Goal: Task Accomplishment & Management: Use online tool/utility

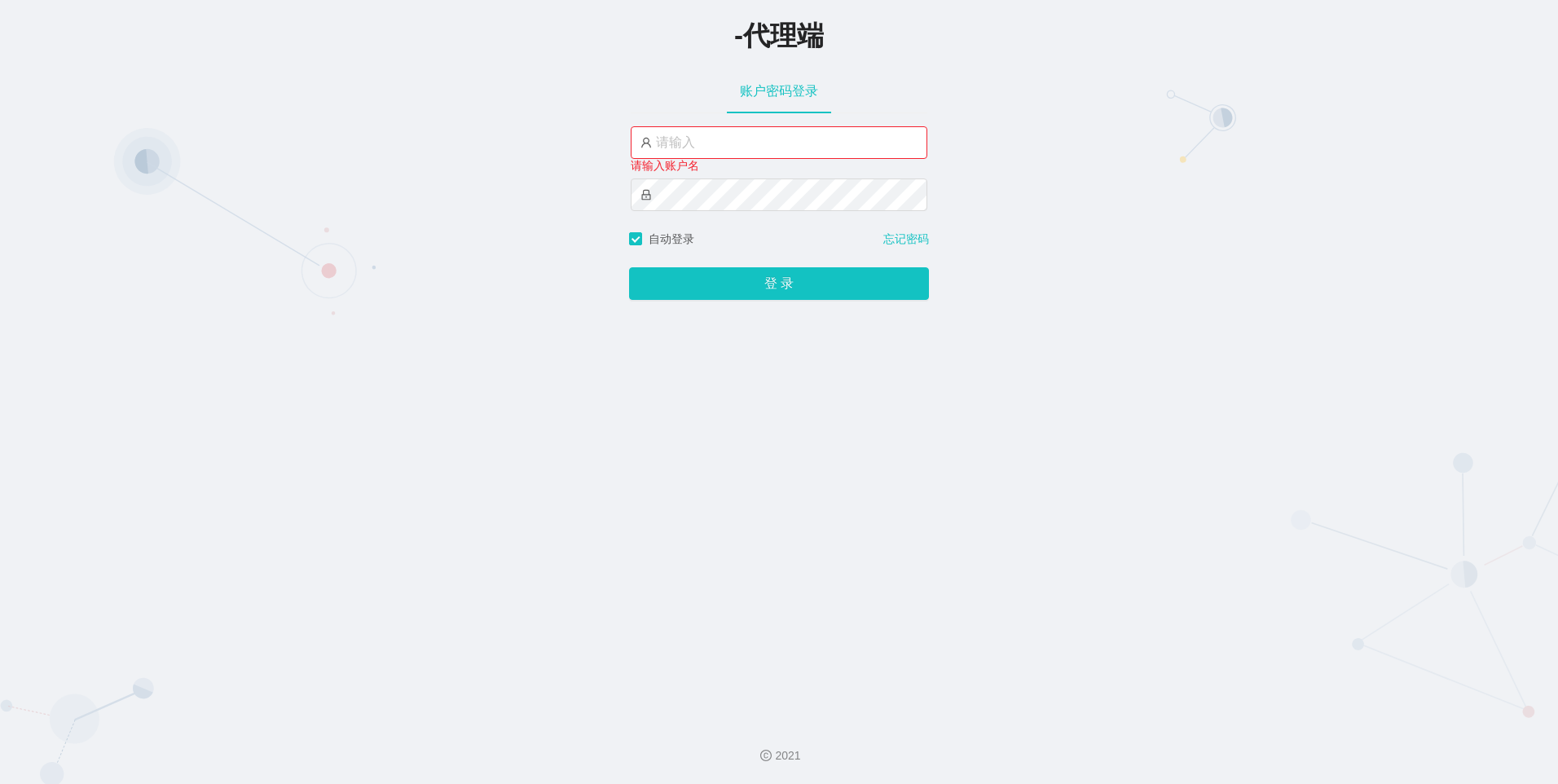
drag, startPoint x: 569, startPoint y: 220, endPoint x: 613, endPoint y: 214, distance: 44.4
click at [569, 220] on div "-代理端 账户密码登录 请输入账户名 自动登录 忘记密码 登 录" at bounding box center [779, 354] width 1558 height 708
click at [721, 144] on input "text" at bounding box center [778, 142] width 296 height 33
type input "X"
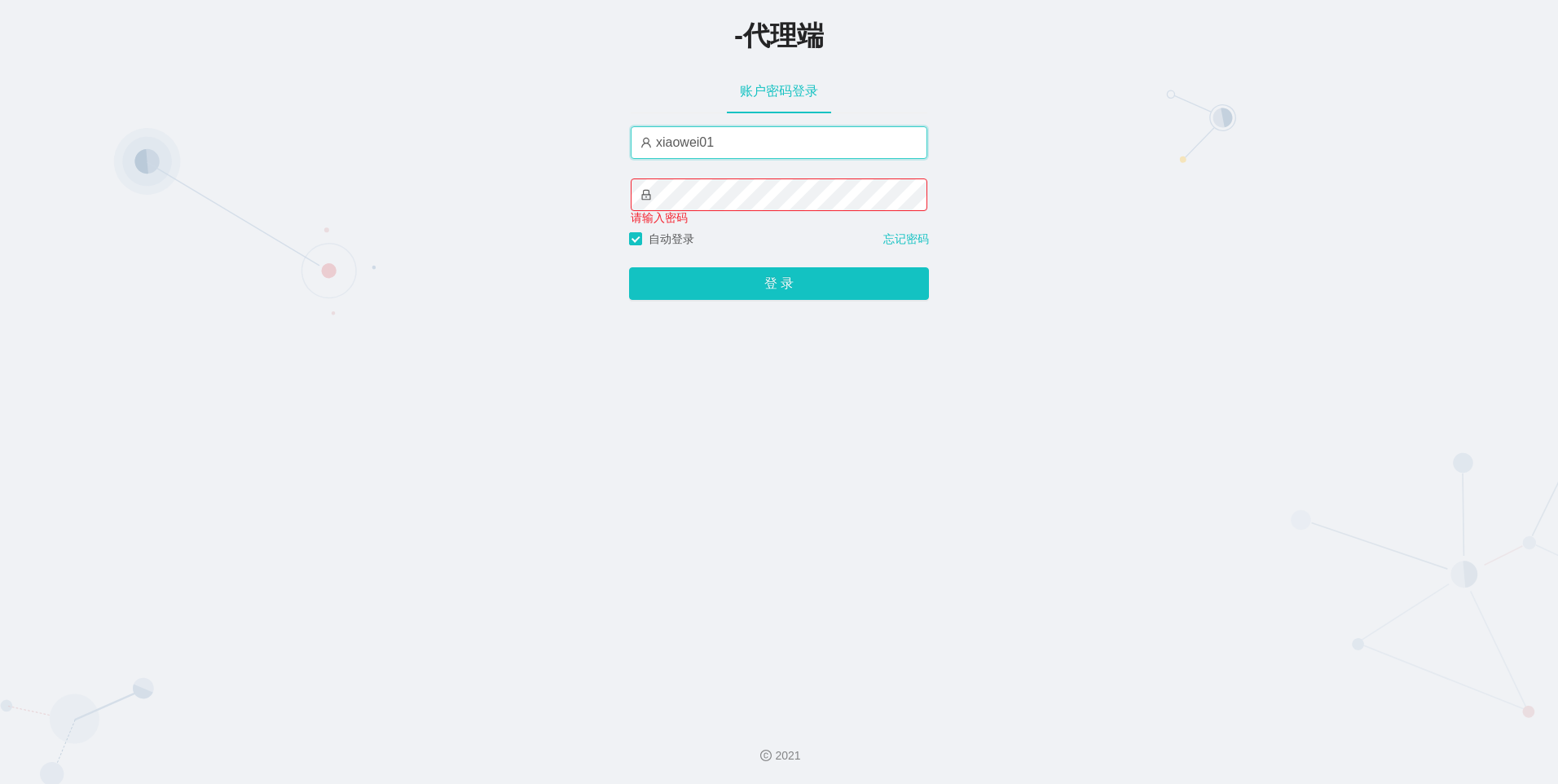
type input "xiaowei01"
click at [629, 267] on button "登 录" at bounding box center [778, 283] width 300 height 33
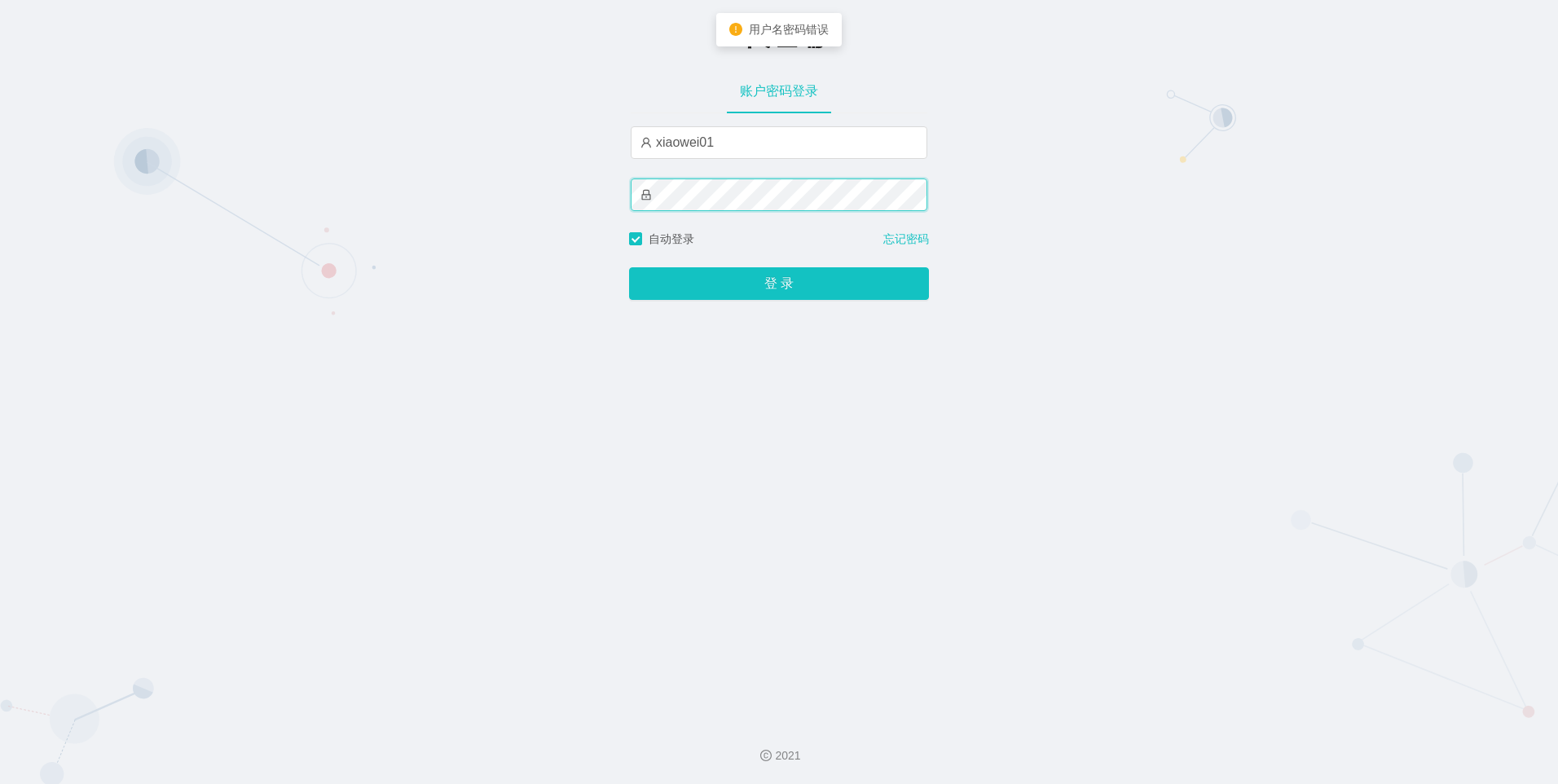
click at [590, 176] on div "-代理端 账户密码登录 xiaowei01 自动登录 忘记密码 登 录" at bounding box center [779, 354] width 1558 height 708
click at [629, 267] on button "登 录" at bounding box center [778, 283] width 300 height 33
click at [1076, 321] on div "-代理端 账户密码登录 xiaowei01 自动登录 忘记密码 登 录" at bounding box center [779, 354] width 1558 height 708
click at [629, 267] on button "登 录" at bounding box center [778, 283] width 300 height 33
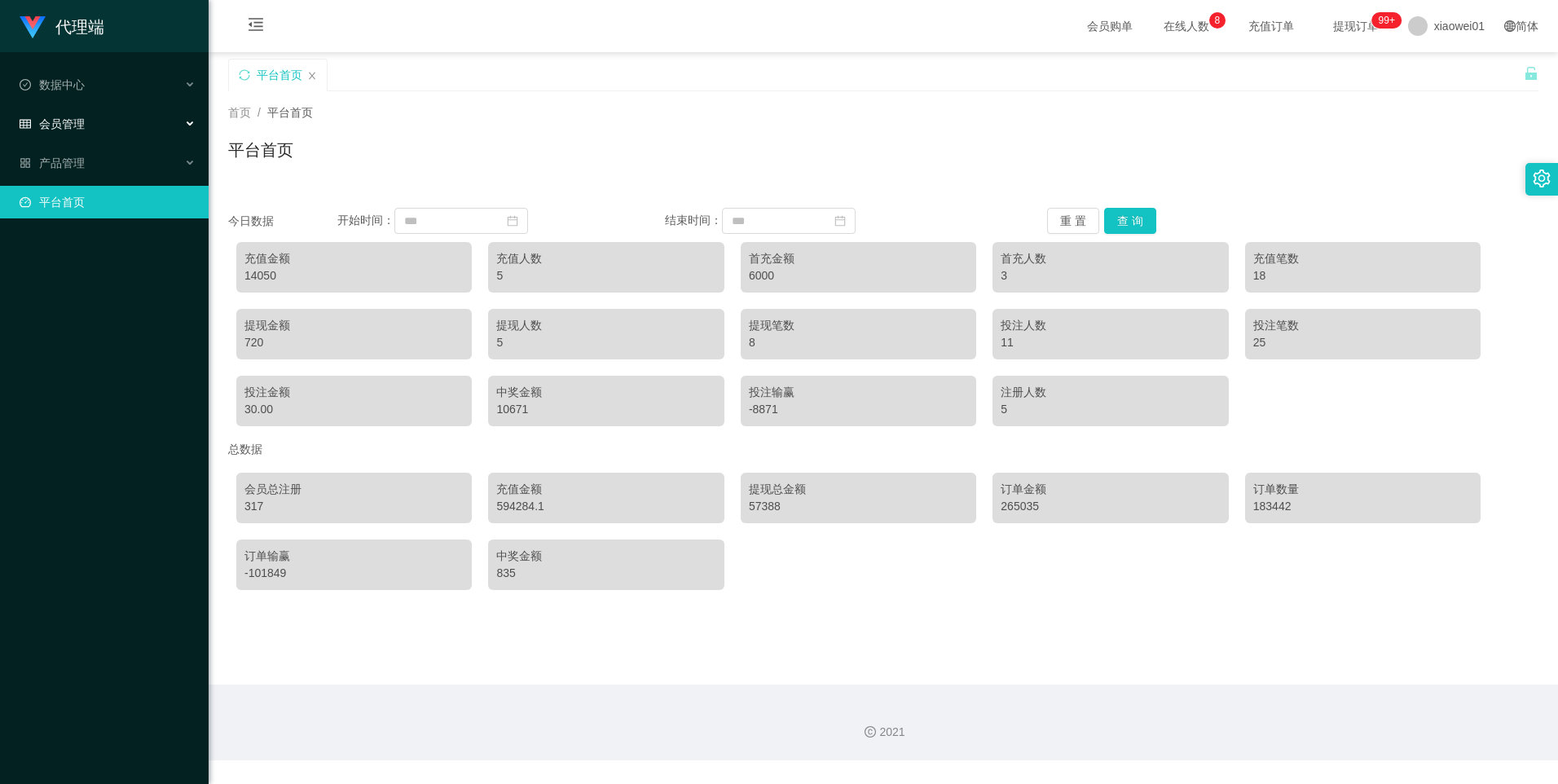
click at [99, 117] on div "会员管理" at bounding box center [104, 124] width 209 height 33
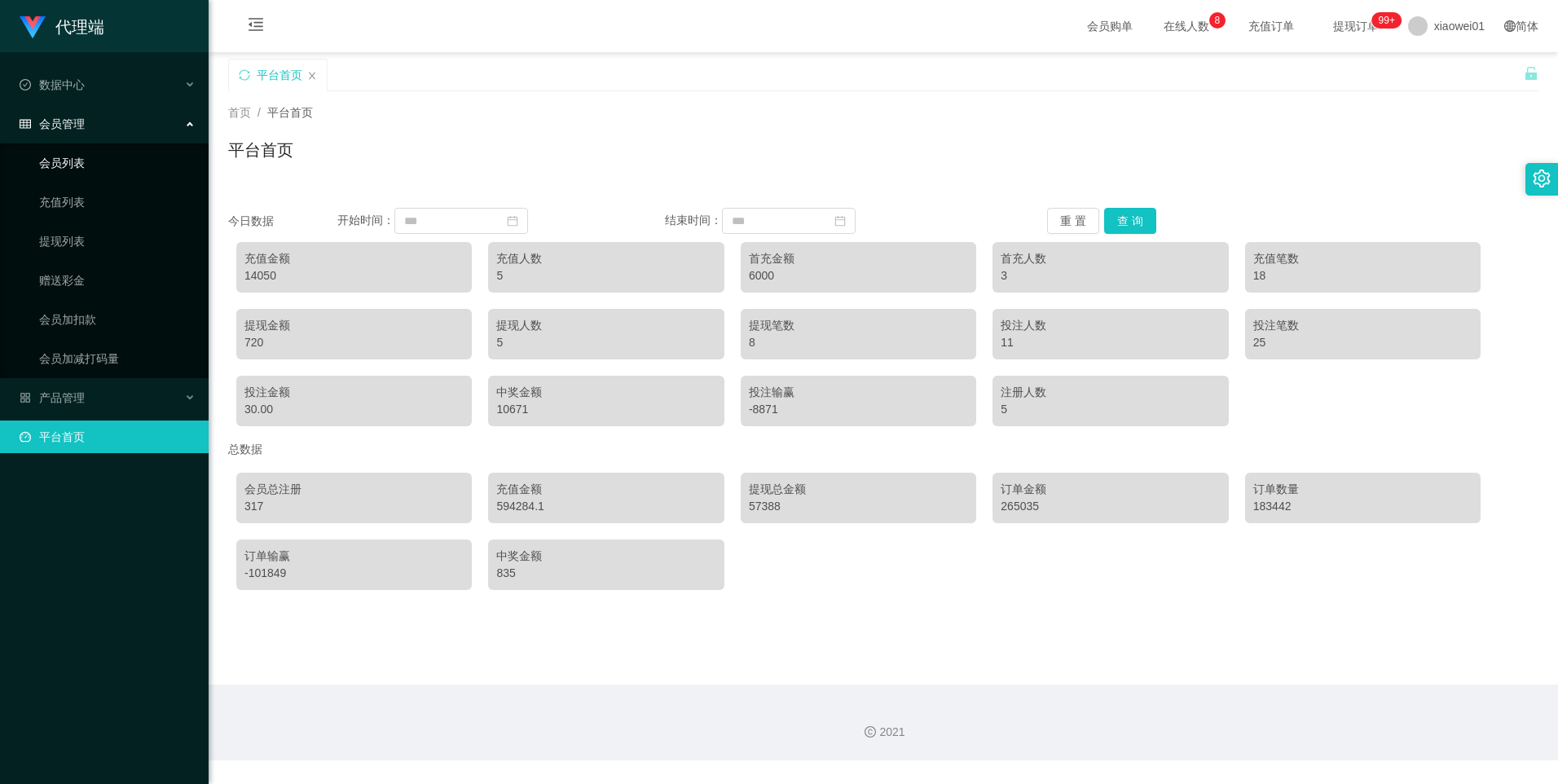
click at [78, 165] on link "会员列表" at bounding box center [117, 163] width 156 height 33
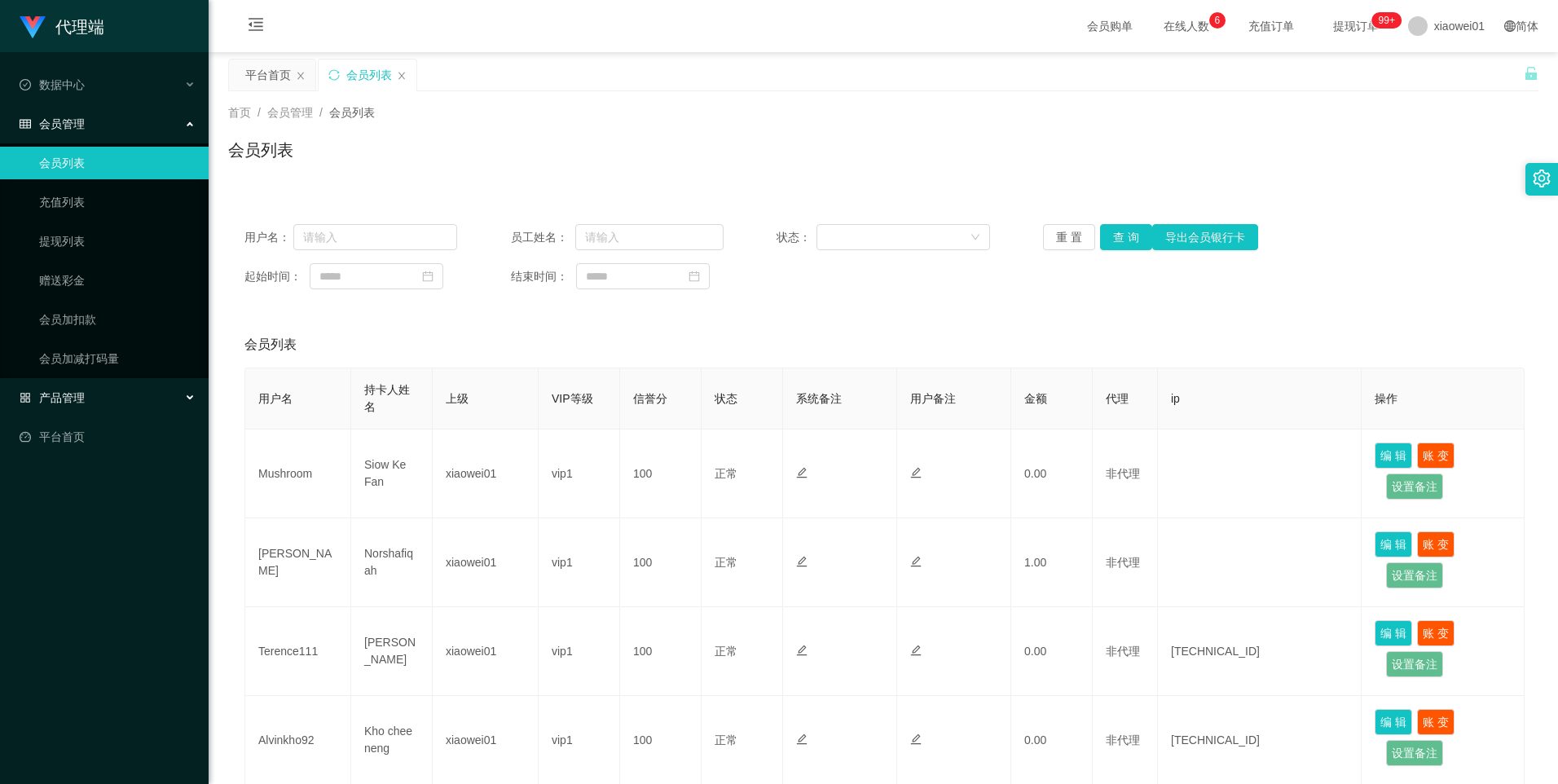
click at [100, 401] on div "产品管理" at bounding box center [104, 397] width 209 height 33
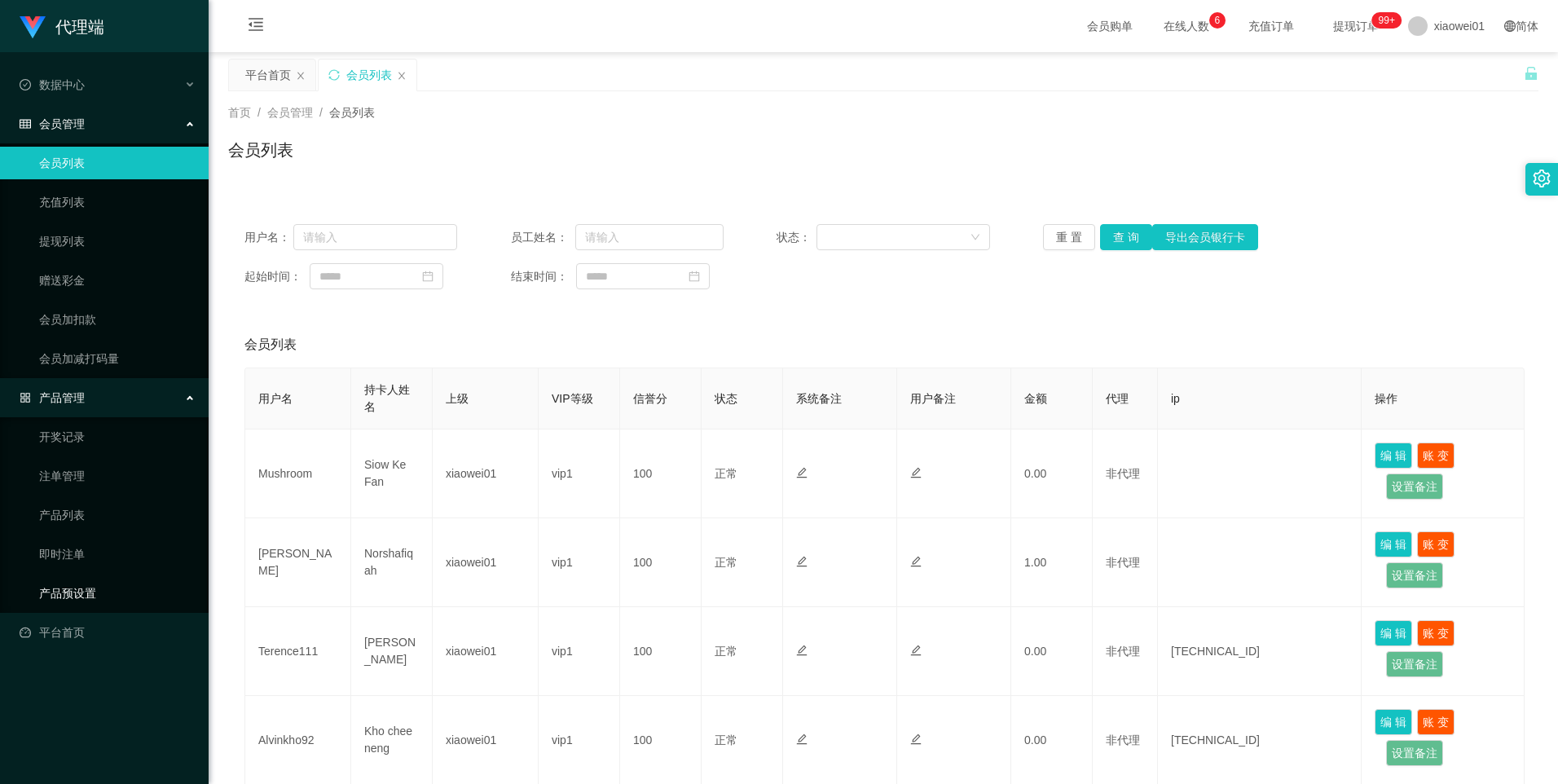
click at [77, 602] on link "产品预设置" at bounding box center [117, 593] width 156 height 33
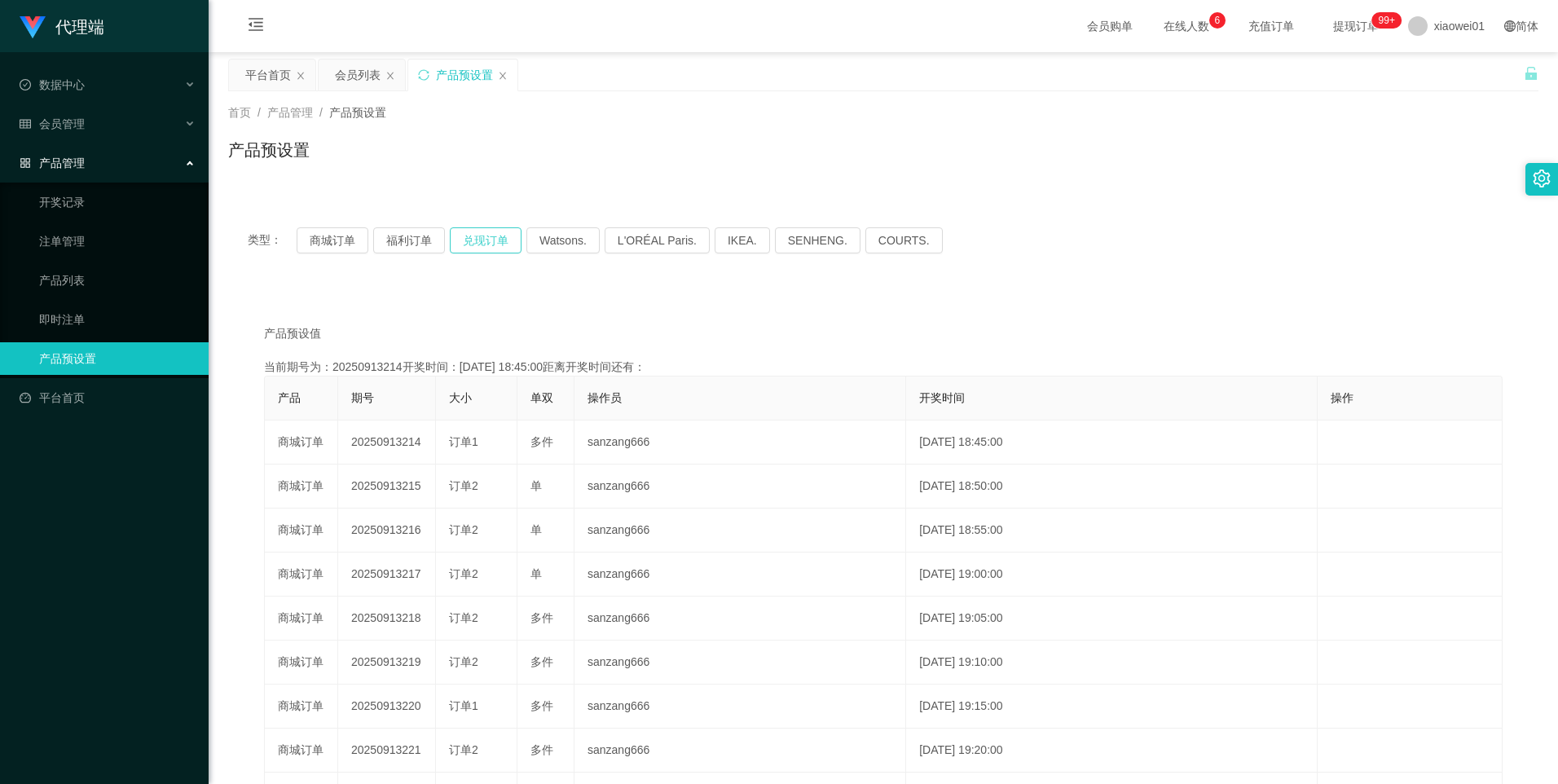
click at [479, 242] on button "兑现订单" at bounding box center [486, 240] width 72 height 26
click at [335, 238] on button "商城订单" at bounding box center [332, 240] width 72 height 26
click at [310, 254] on div "类型： 商城订单 福利订单 兑现订单 Watsons. L'ORÉAL Paris. IKEA. [GEOGRAPHIC_DATA]. COURTS." at bounding box center [883, 240] width 1310 height 65
click at [322, 246] on button "商城订单" at bounding box center [332, 240] width 72 height 26
click at [330, 249] on button "商城订单" at bounding box center [332, 240] width 72 height 26
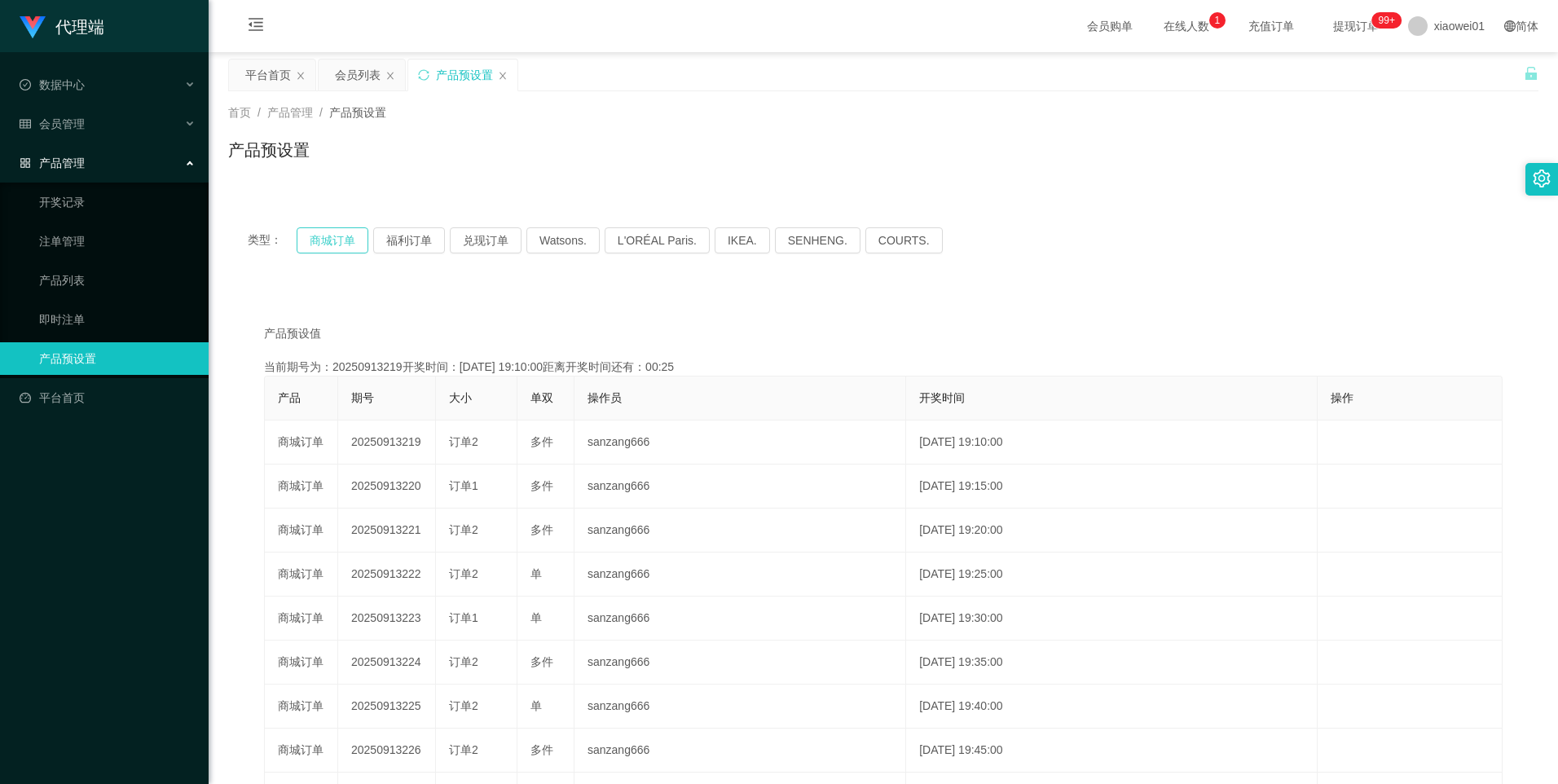
click at [335, 240] on button "商城订单" at bounding box center [332, 240] width 72 height 26
click at [350, 75] on div "会员列表" at bounding box center [357, 74] width 46 height 31
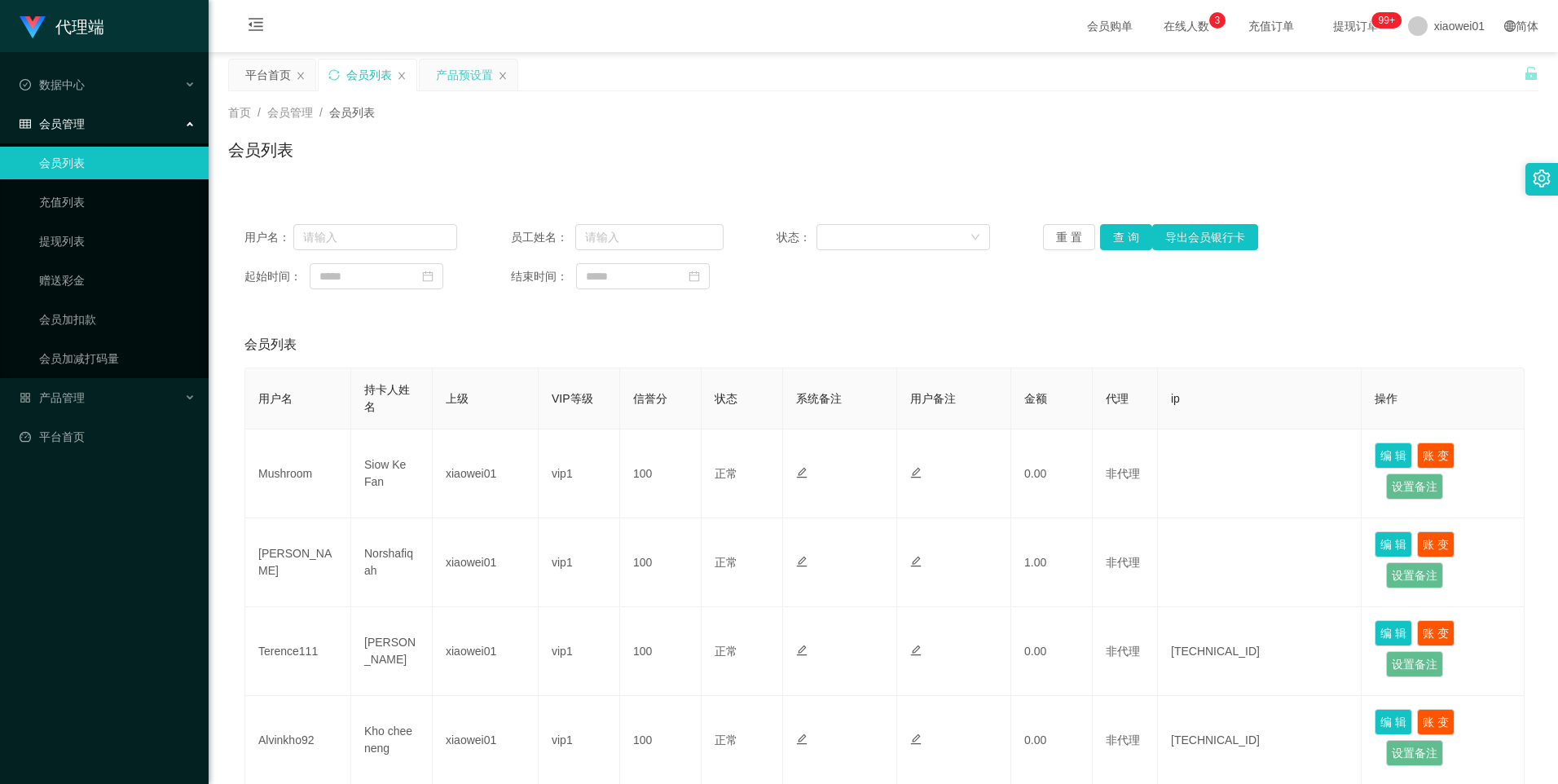
click at [455, 74] on div "产品预设置" at bounding box center [464, 74] width 57 height 31
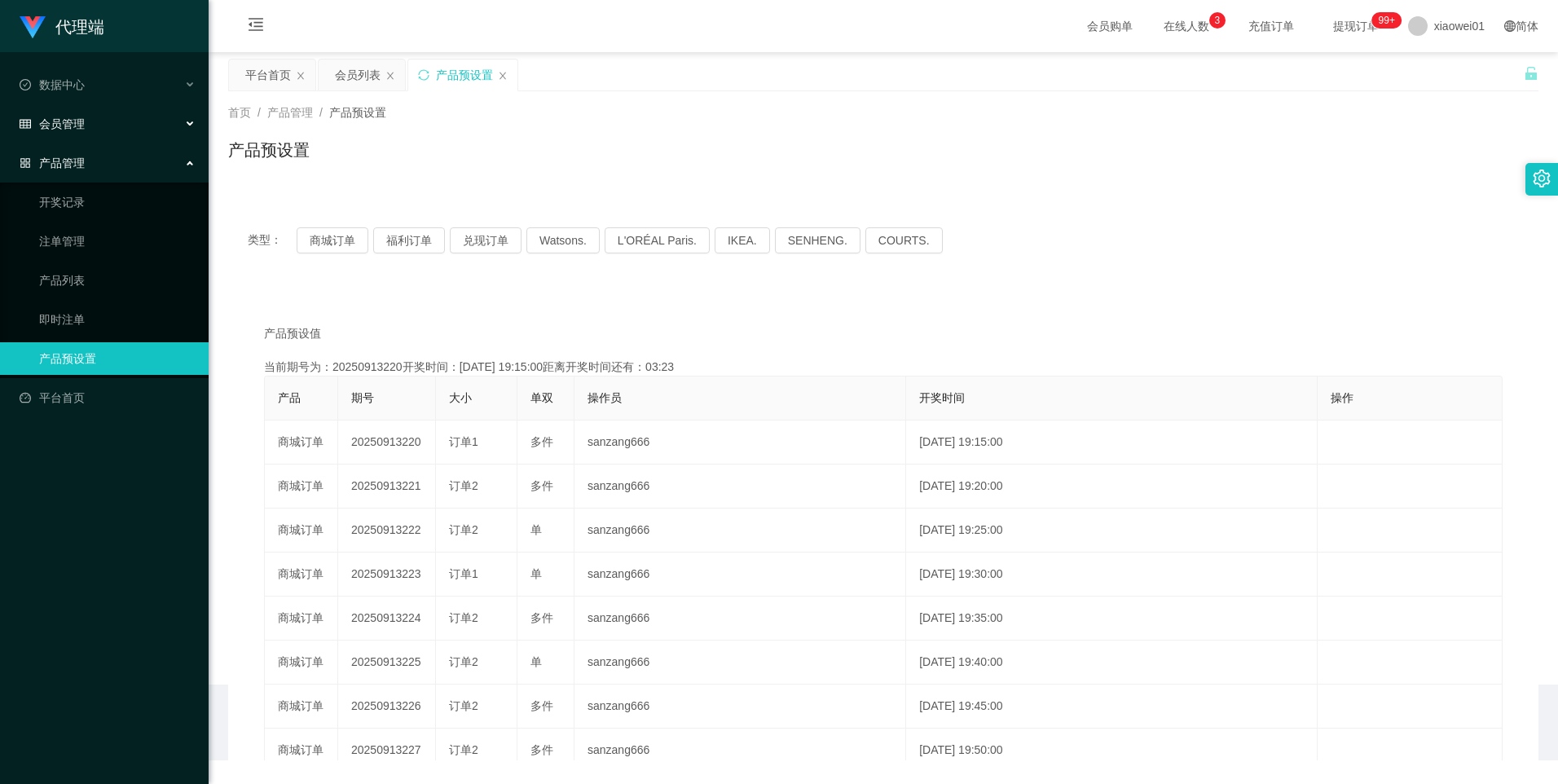
click at [94, 131] on div "会员管理" at bounding box center [104, 124] width 209 height 33
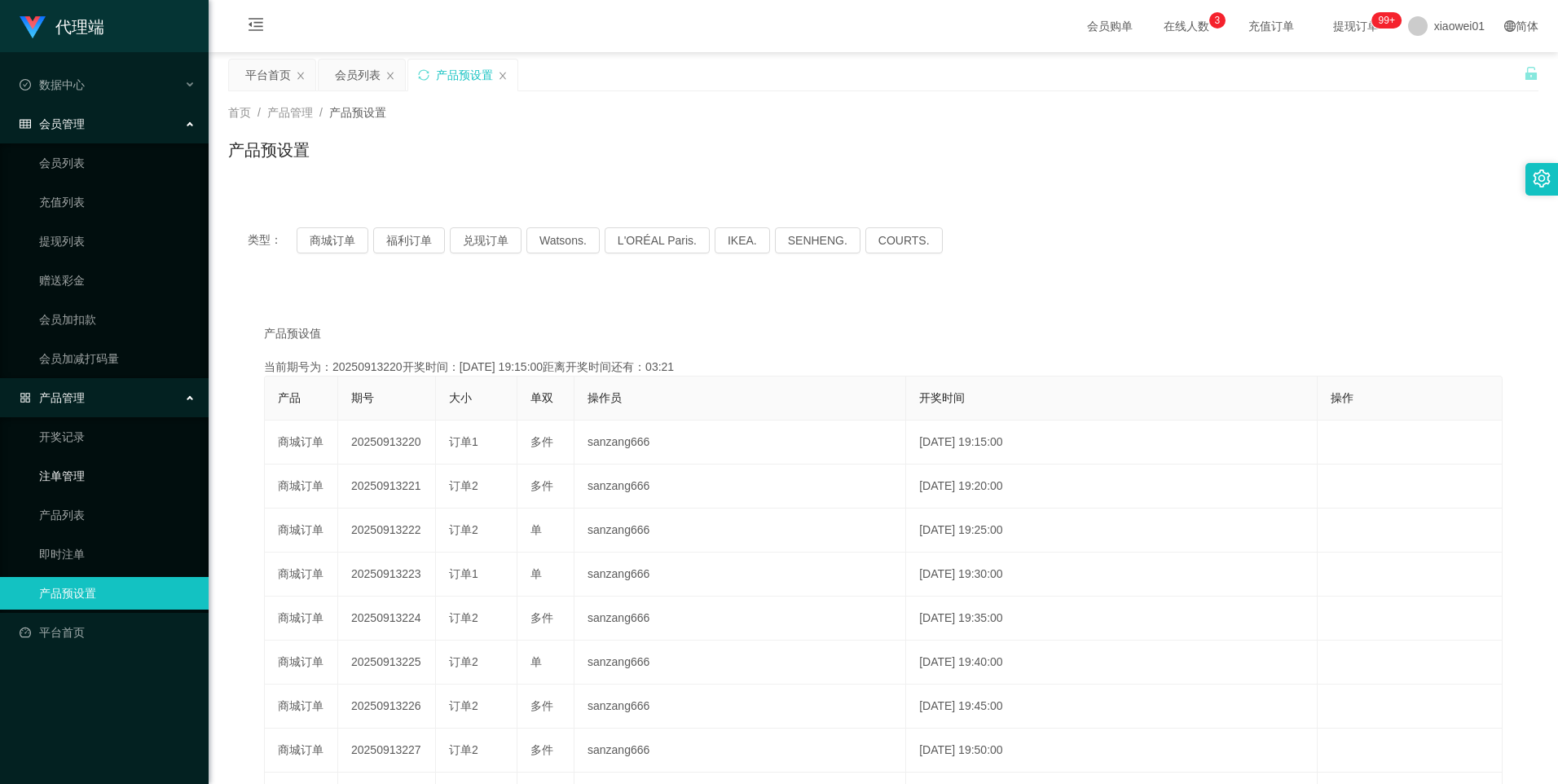
click at [73, 470] on link "注单管理" at bounding box center [117, 475] width 156 height 33
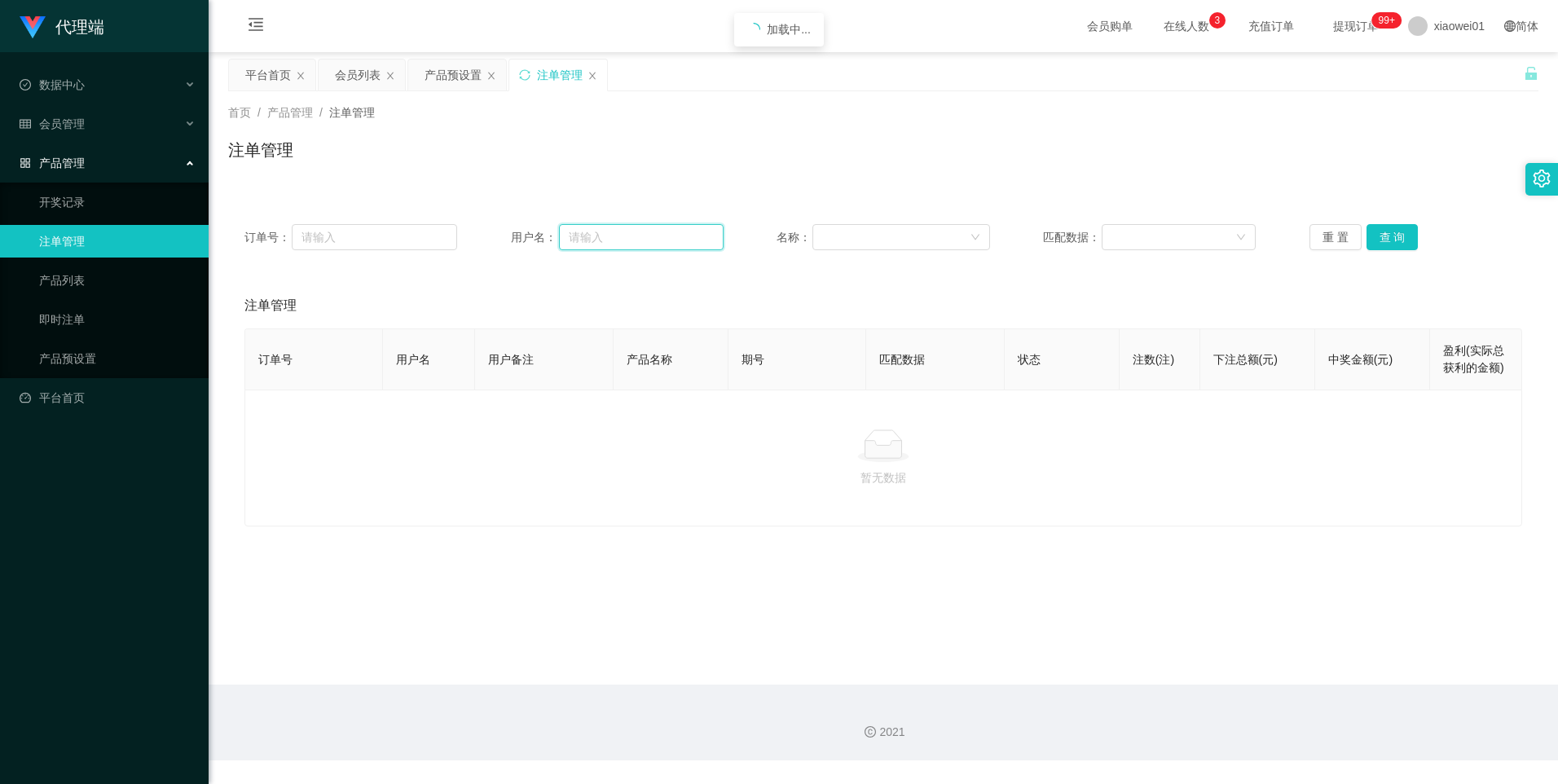
click at [650, 247] on input "text" at bounding box center [640, 236] width 164 height 26
paste input "[PERSON_NAME] [PERSON_NAME]"
type input "[PERSON_NAME] [PERSON_NAME]"
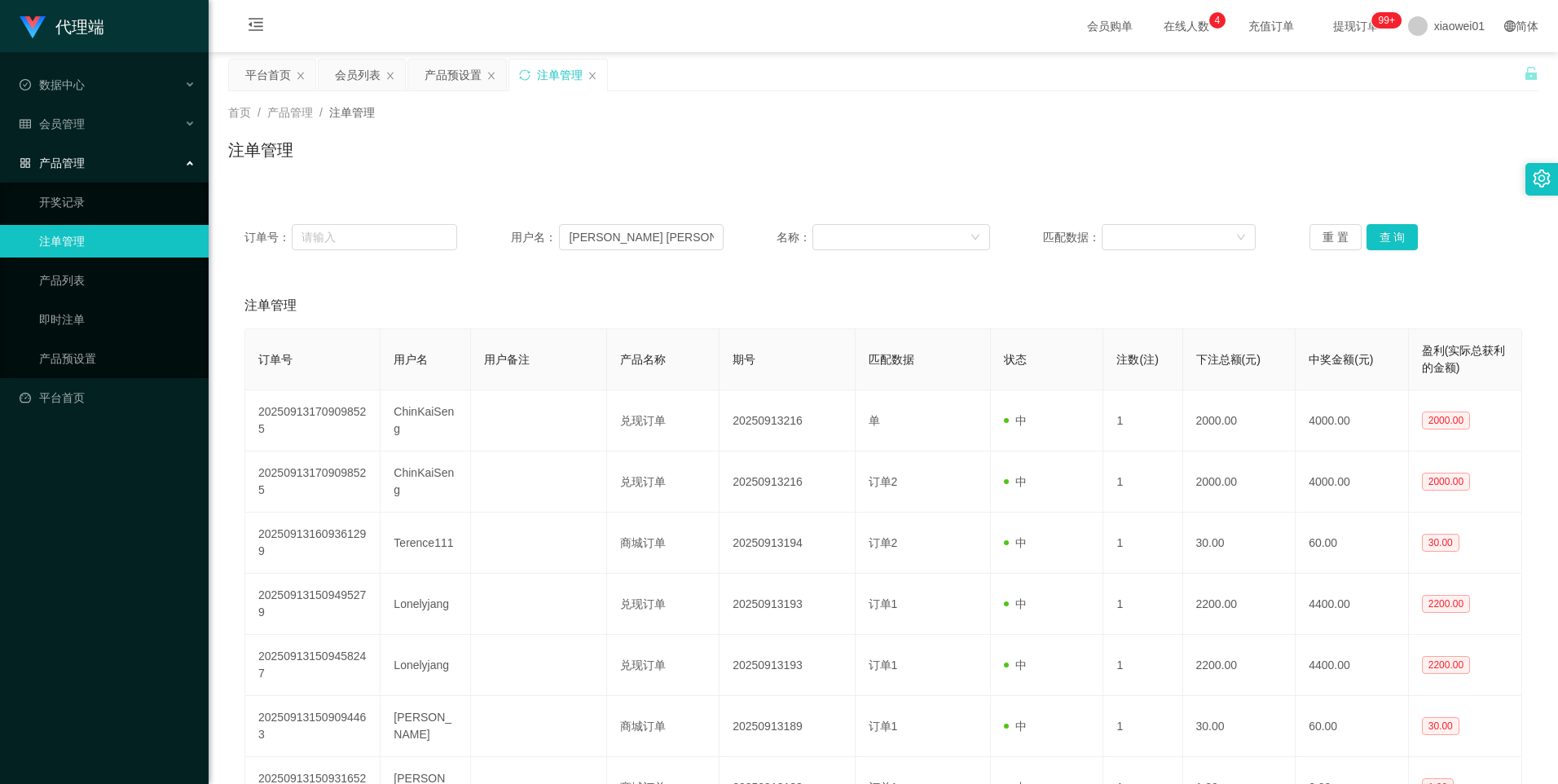
drag, startPoint x: 447, startPoint y: 70, endPoint x: 568, endPoint y: 290, distance: 251.1
click at [446, 70] on div "产品预设置" at bounding box center [453, 74] width 57 height 31
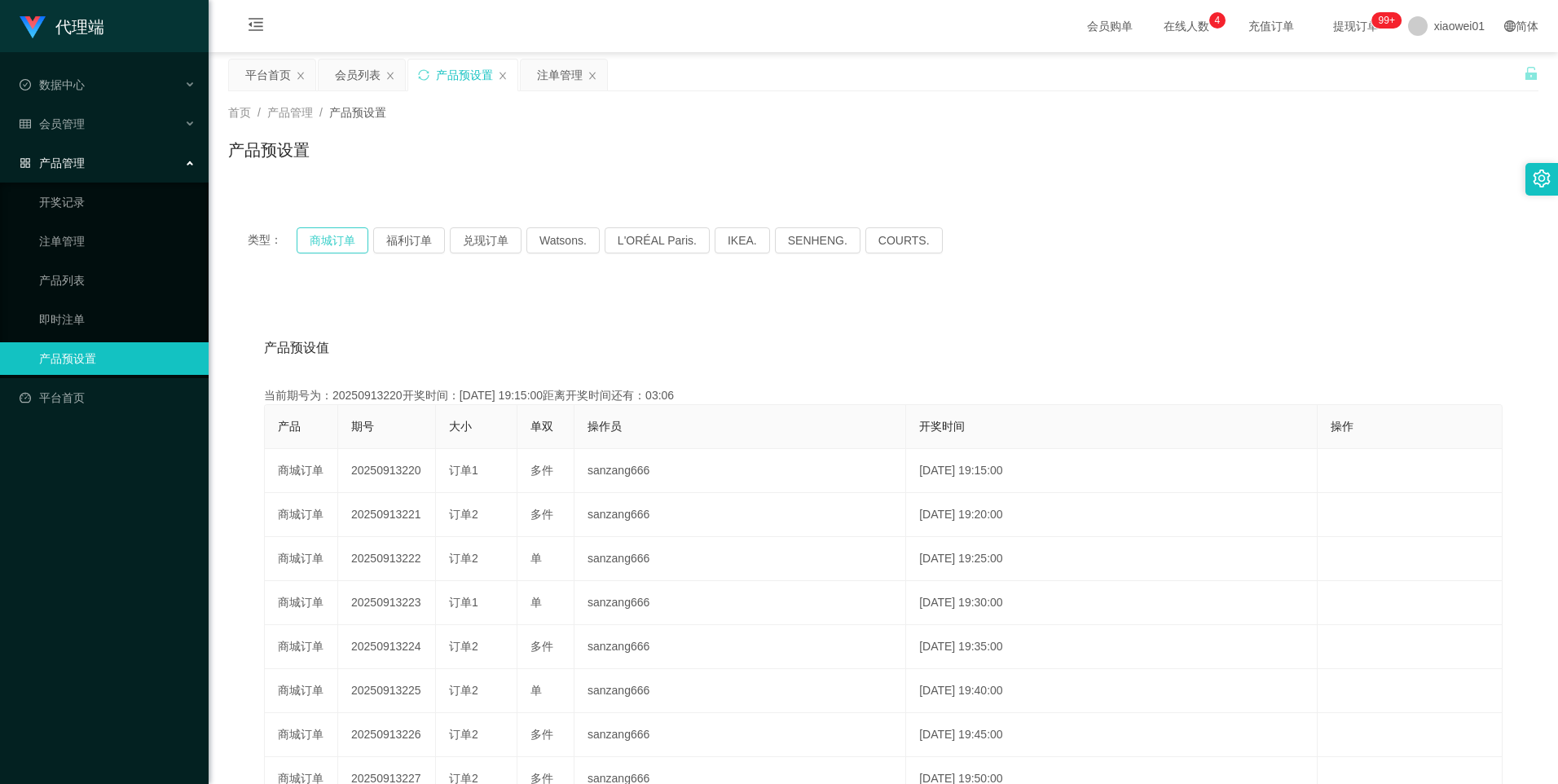
click at [314, 226] on div "类型： 商城订单 福利订单 兑现订单 Watsons. L'ORÉAL Paris. IKEA. [GEOGRAPHIC_DATA]. COURTS." at bounding box center [883, 240] width 1310 height 65
click at [321, 236] on button "商城订单" at bounding box center [332, 240] width 72 height 26
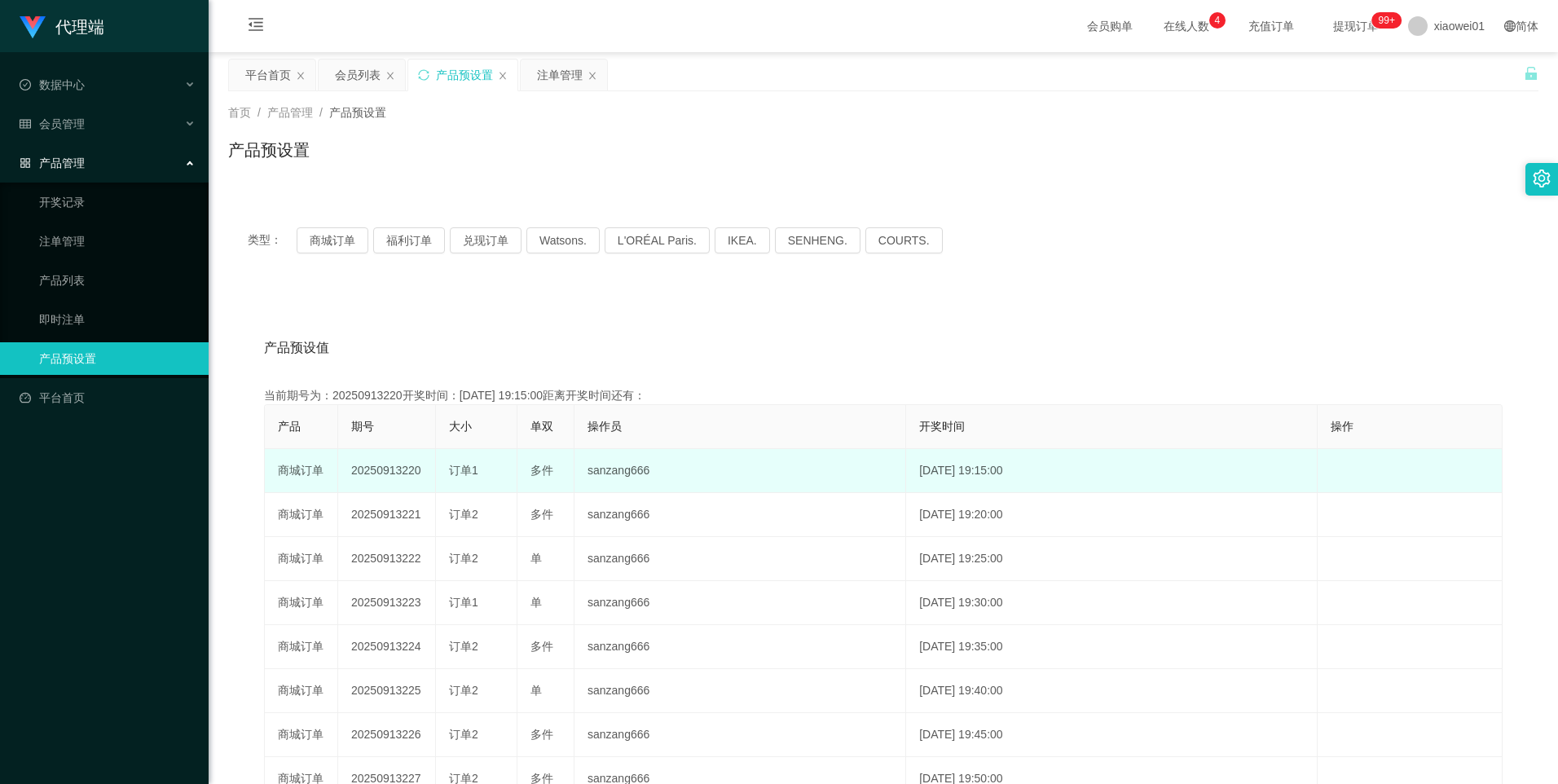
click at [377, 460] on td "20250913220" at bounding box center [387, 471] width 98 height 44
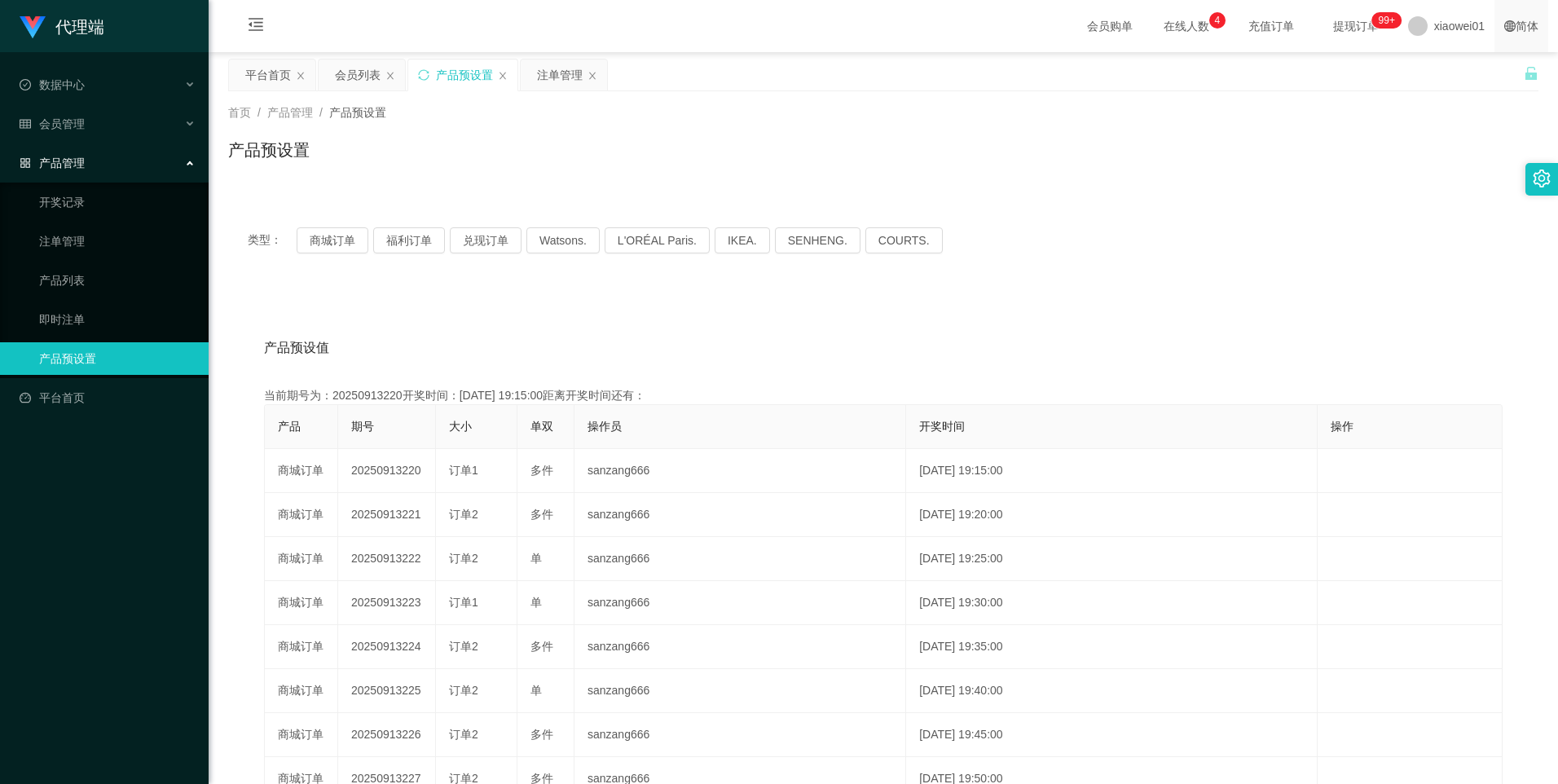
copy td "20250913220"
click at [554, 74] on div "注单管理" at bounding box center [559, 74] width 46 height 31
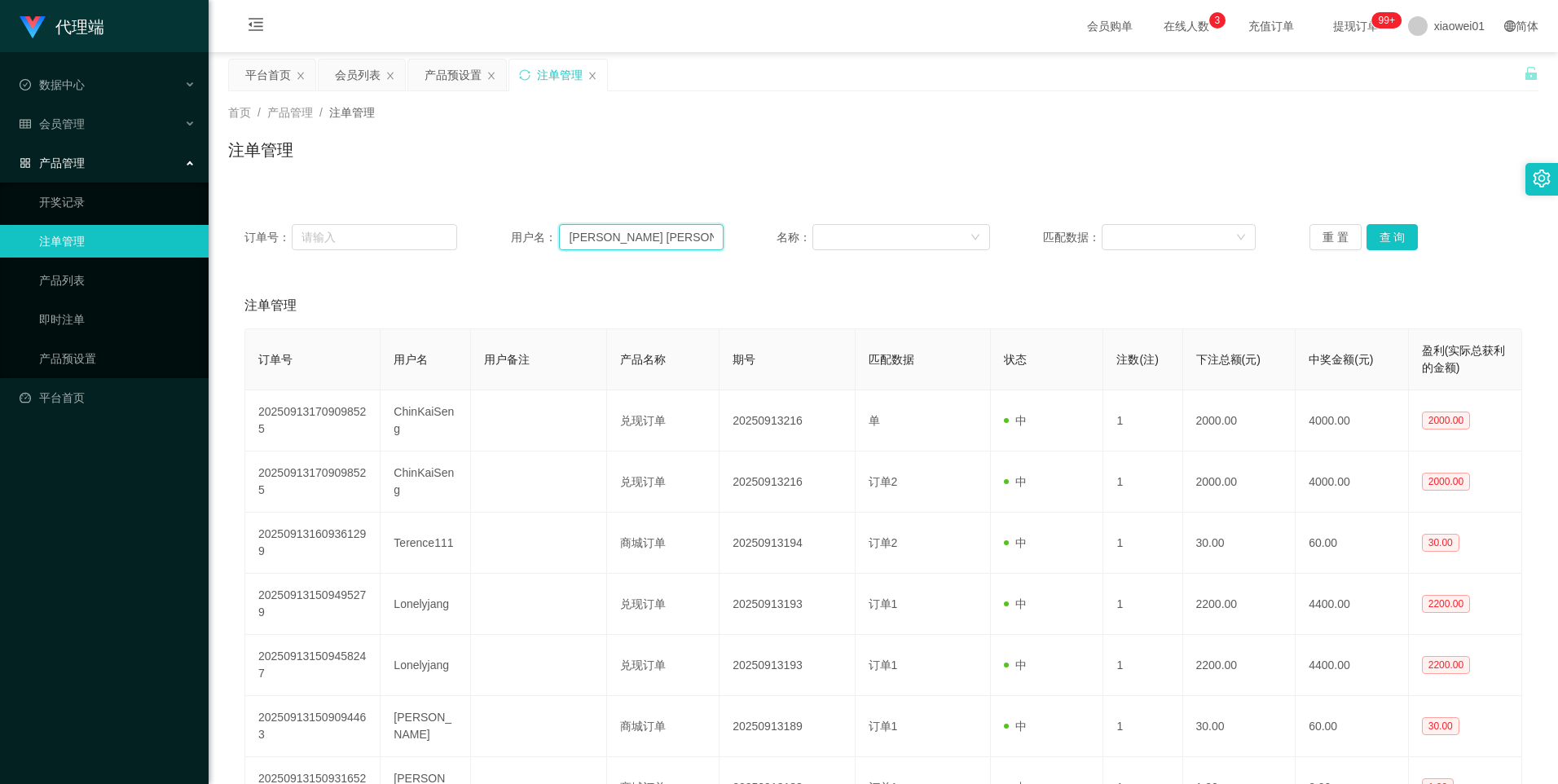
click at [588, 240] on input "[PERSON_NAME] [PERSON_NAME]" at bounding box center [640, 236] width 164 height 26
type input "kenlin"
click at [1372, 240] on button "查 询" at bounding box center [1393, 236] width 52 height 26
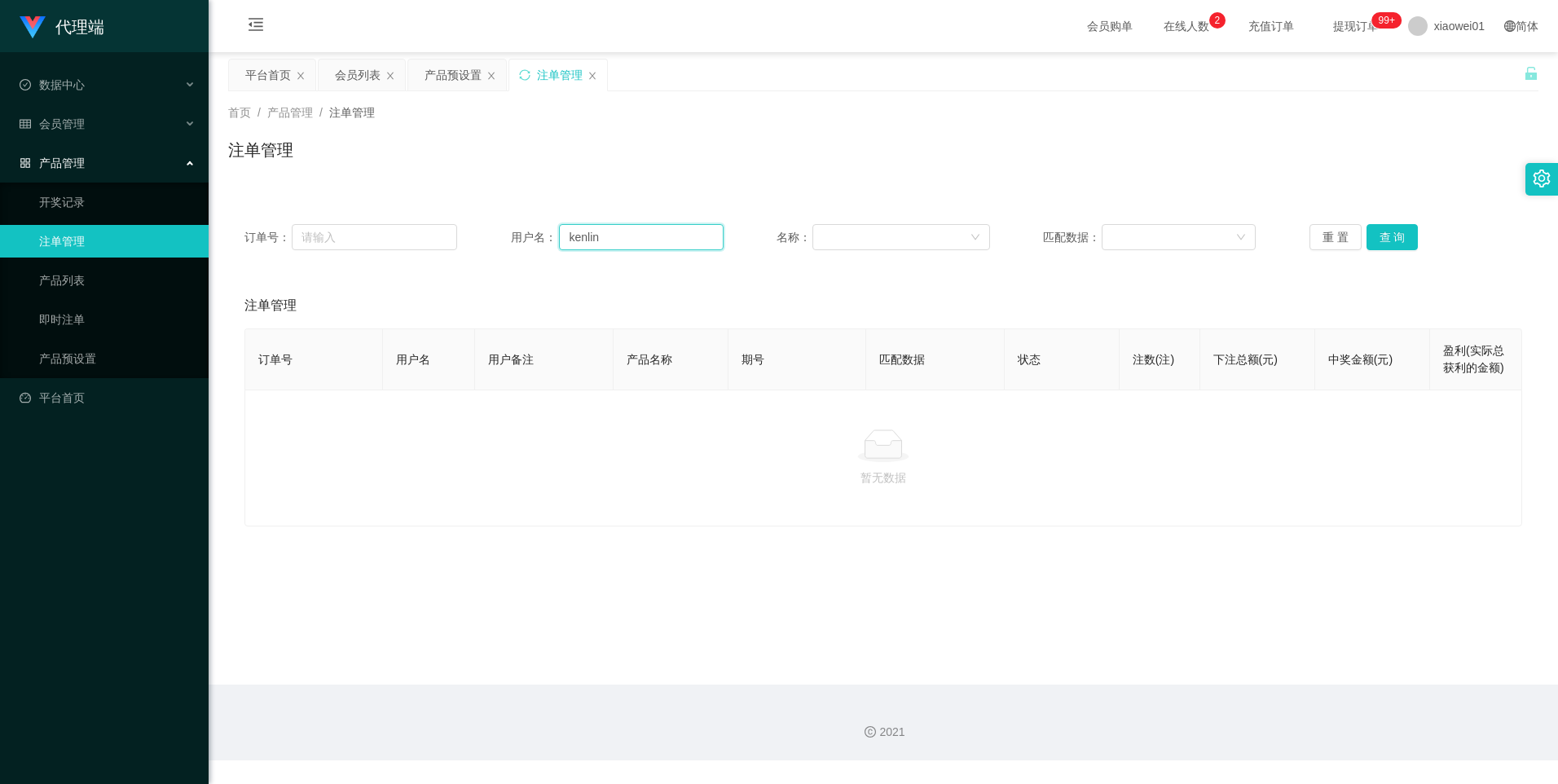
click at [635, 236] on input "kenlin" at bounding box center [640, 236] width 164 height 26
drag, startPoint x: 1400, startPoint y: 233, endPoint x: 1344, endPoint y: 246, distance: 57.5
click at [1400, 233] on button "查 询" at bounding box center [1393, 236] width 52 height 26
click at [638, 245] on input "kenlin" at bounding box center [640, 236] width 164 height 26
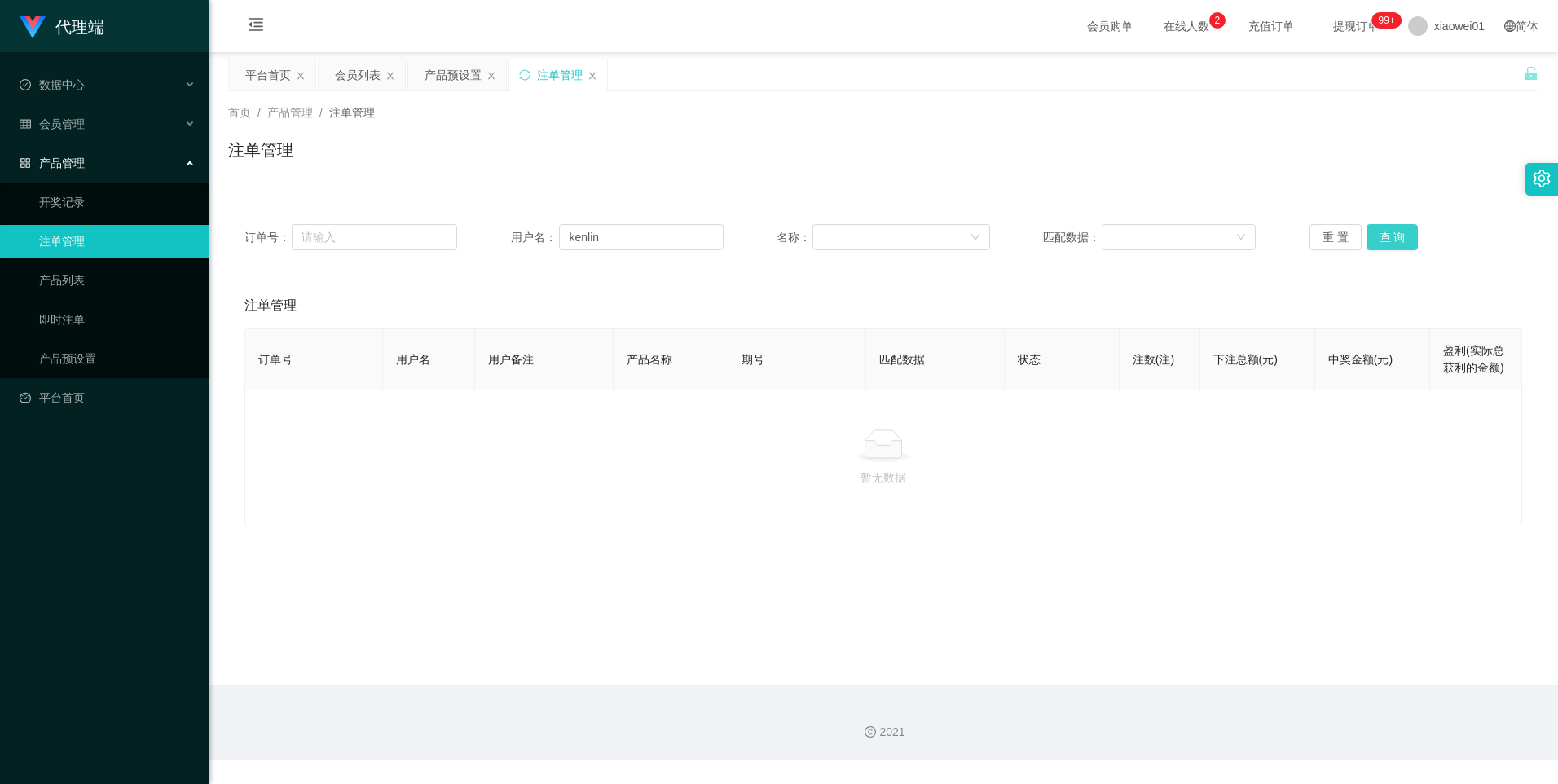
click at [1389, 238] on button "查 询" at bounding box center [1393, 236] width 52 height 26
click at [637, 239] on input "kenlin" at bounding box center [640, 236] width 164 height 26
drag, startPoint x: 427, startPoint y: 80, endPoint x: 450, endPoint y: 76, distance: 23.3
click at [431, 80] on div "产品预设置" at bounding box center [453, 74] width 57 height 31
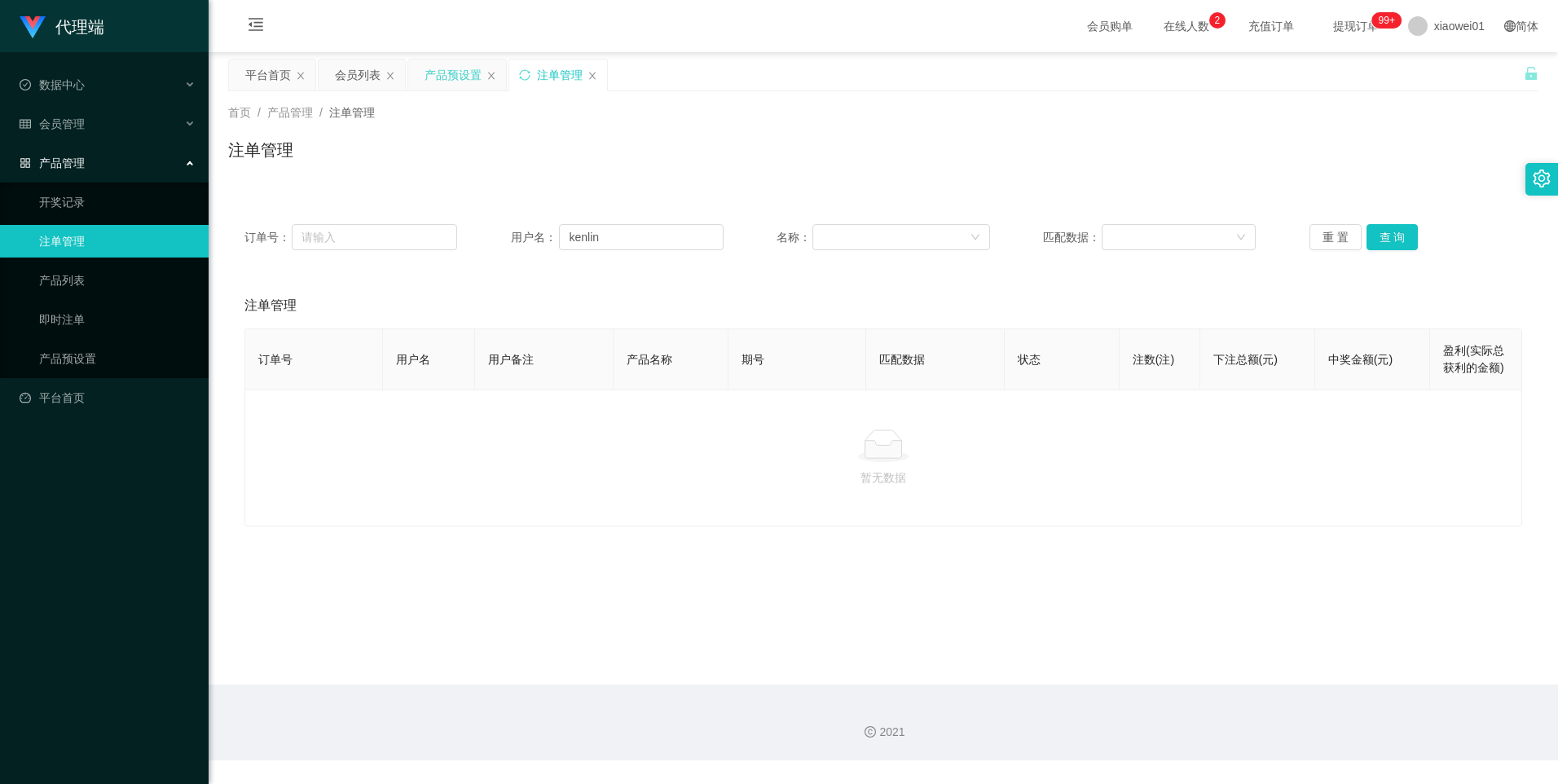
click at [450, 76] on div "产品预设置" at bounding box center [453, 74] width 57 height 31
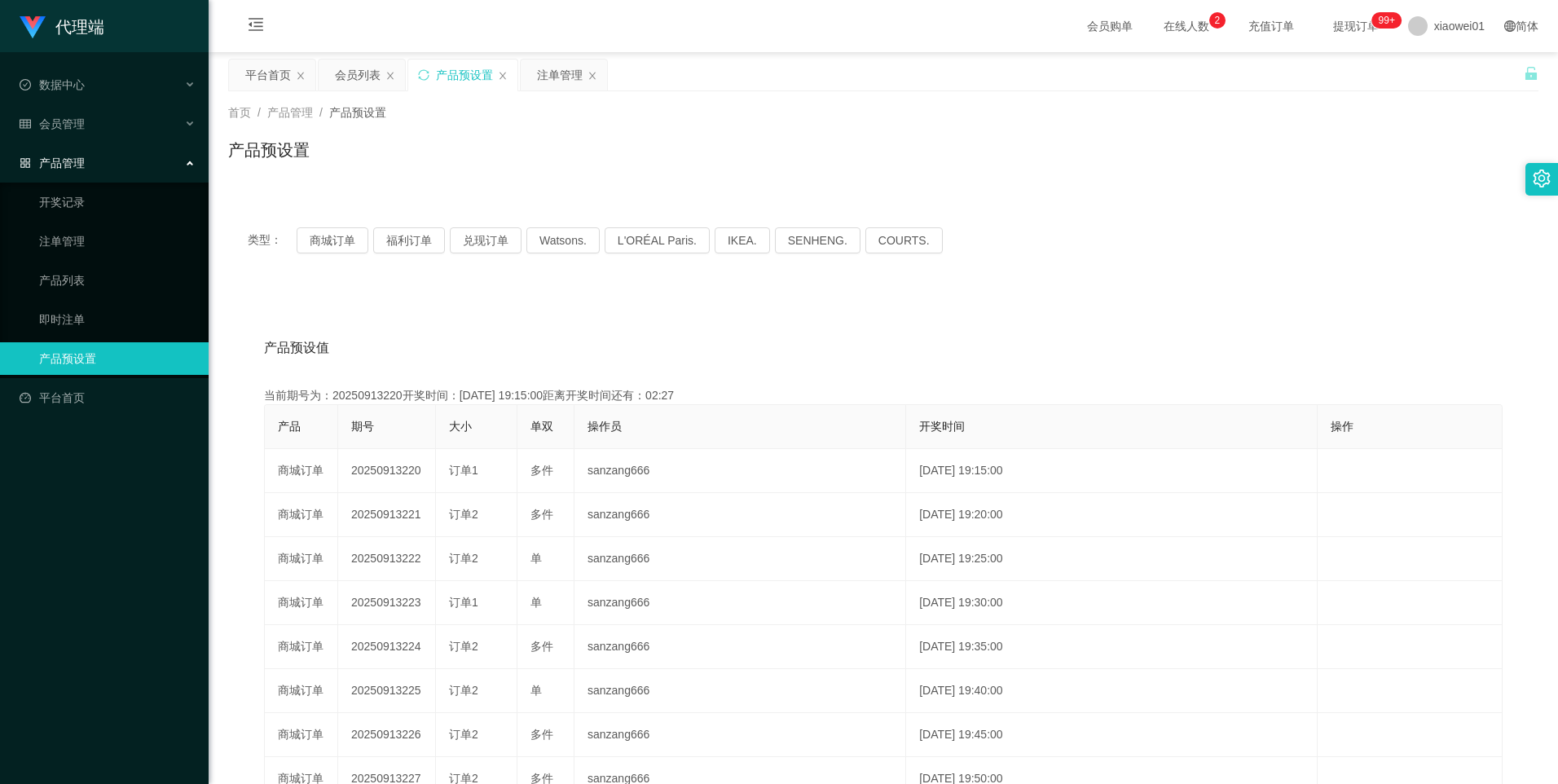
click at [548, 76] on div "注单管理" at bounding box center [559, 74] width 46 height 31
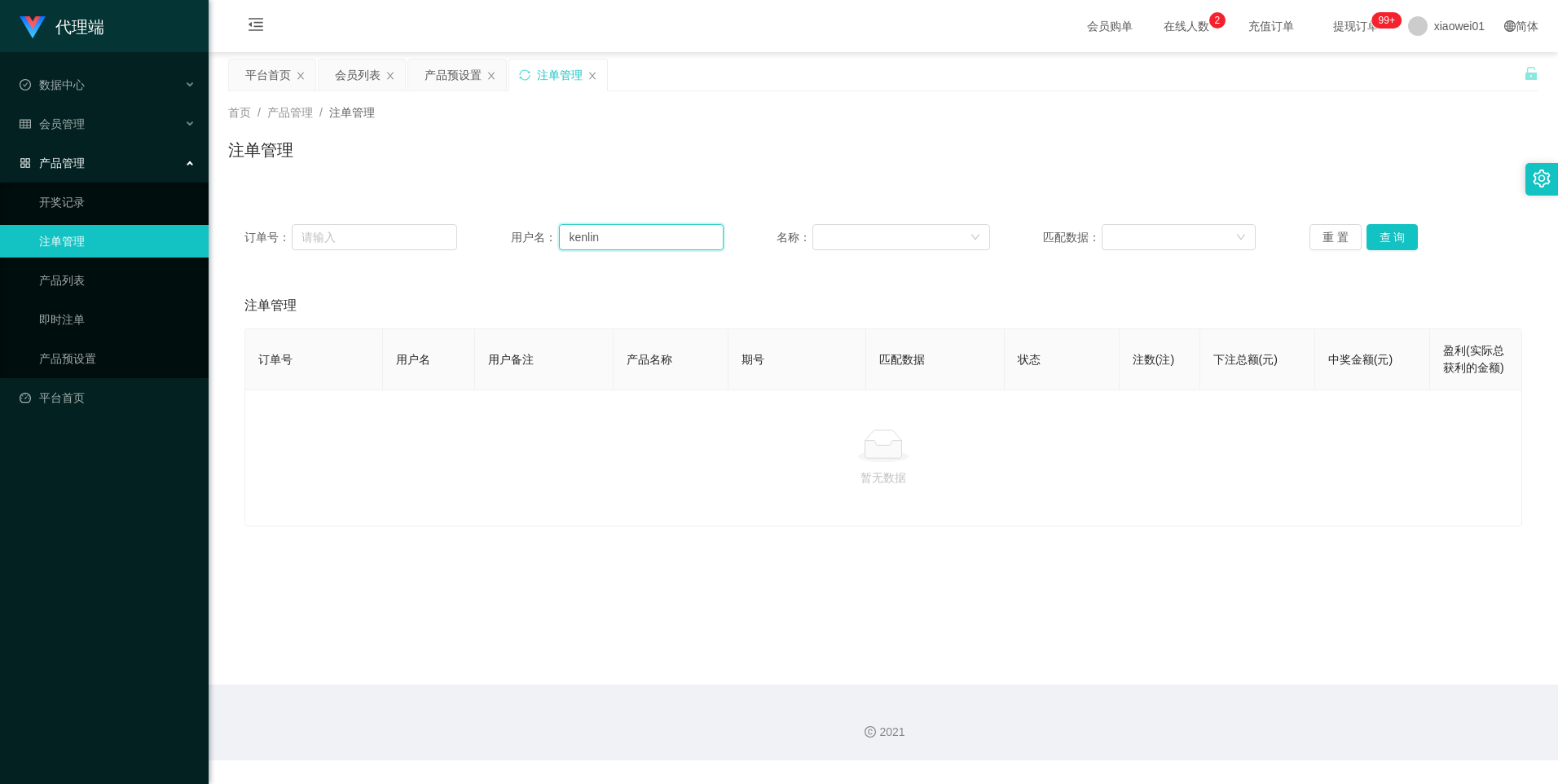
click at [681, 239] on input "kenlin" at bounding box center [640, 236] width 164 height 26
click at [1398, 242] on button "查 询" at bounding box center [1393, 236] width 52 height 26
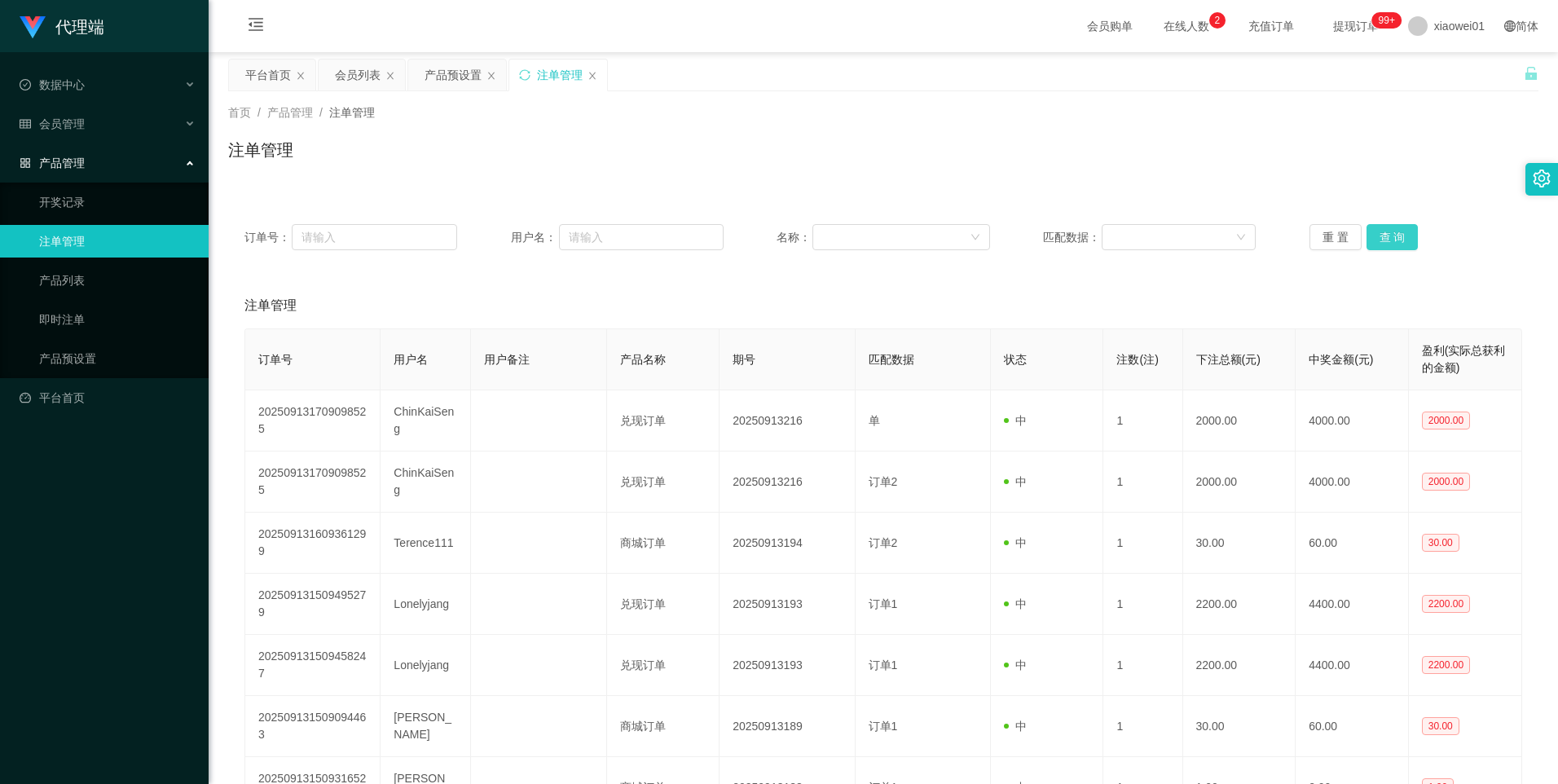
click at [1391, 243] on button "查 询" at bounding box center [1393, 236] width 52 height 26
click at [1369, 228] on button "查 询" at bounding box center [1393, 236] width 52 height 26
click at [1372, 230] on button "查 询" at bounding box center [1393, 236] width 52 height 26
click at [1383, 239] on button "查 询" at bounding box center [1393, 236] width 52 height 26
click at [1389, 234] on button "查 询" at bounding box center [1393, 236] width 52 height 26
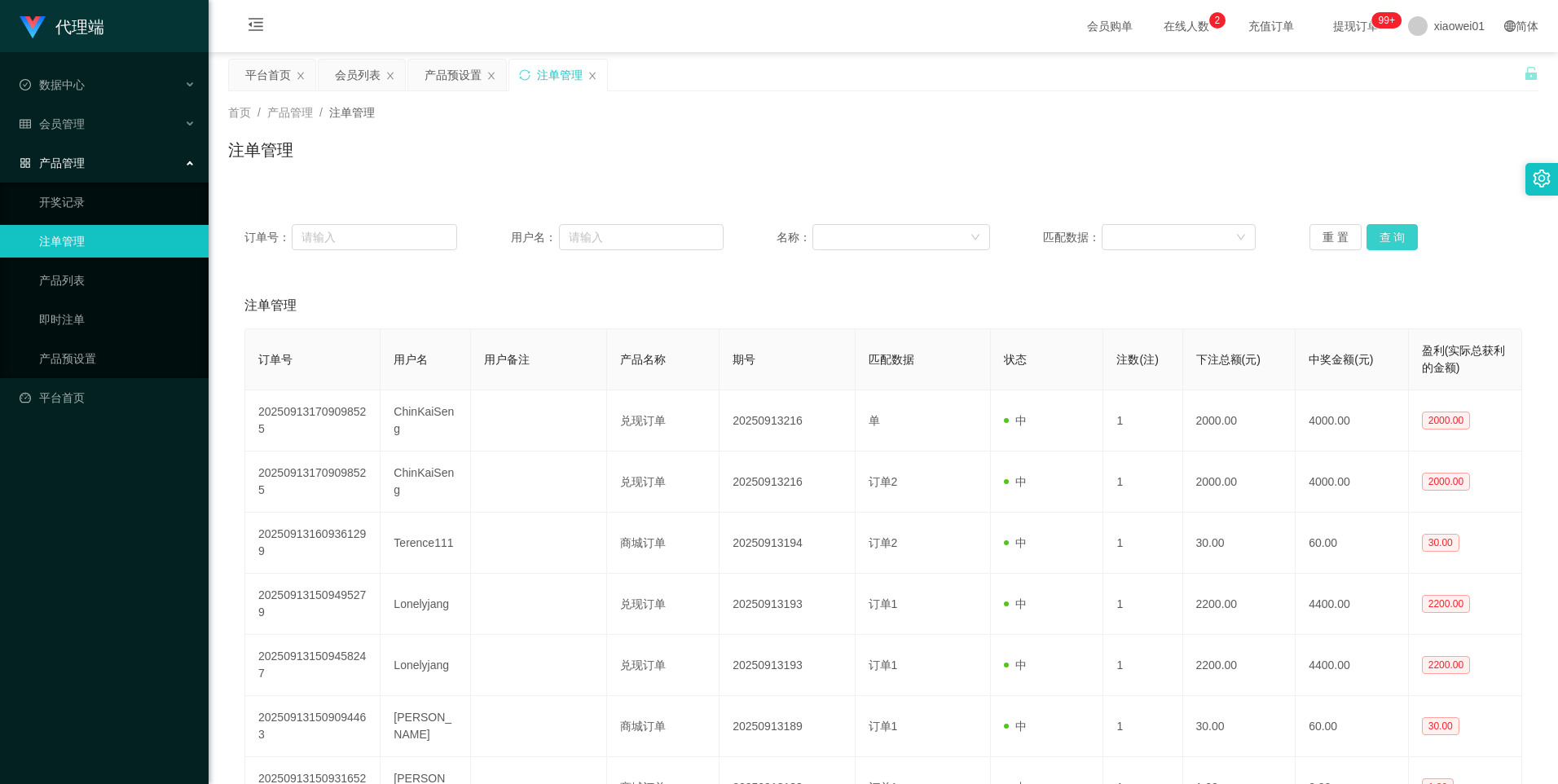
click at [1389, 234] on button "查 询" at bounding box center [1393, 236] width 52 height 26
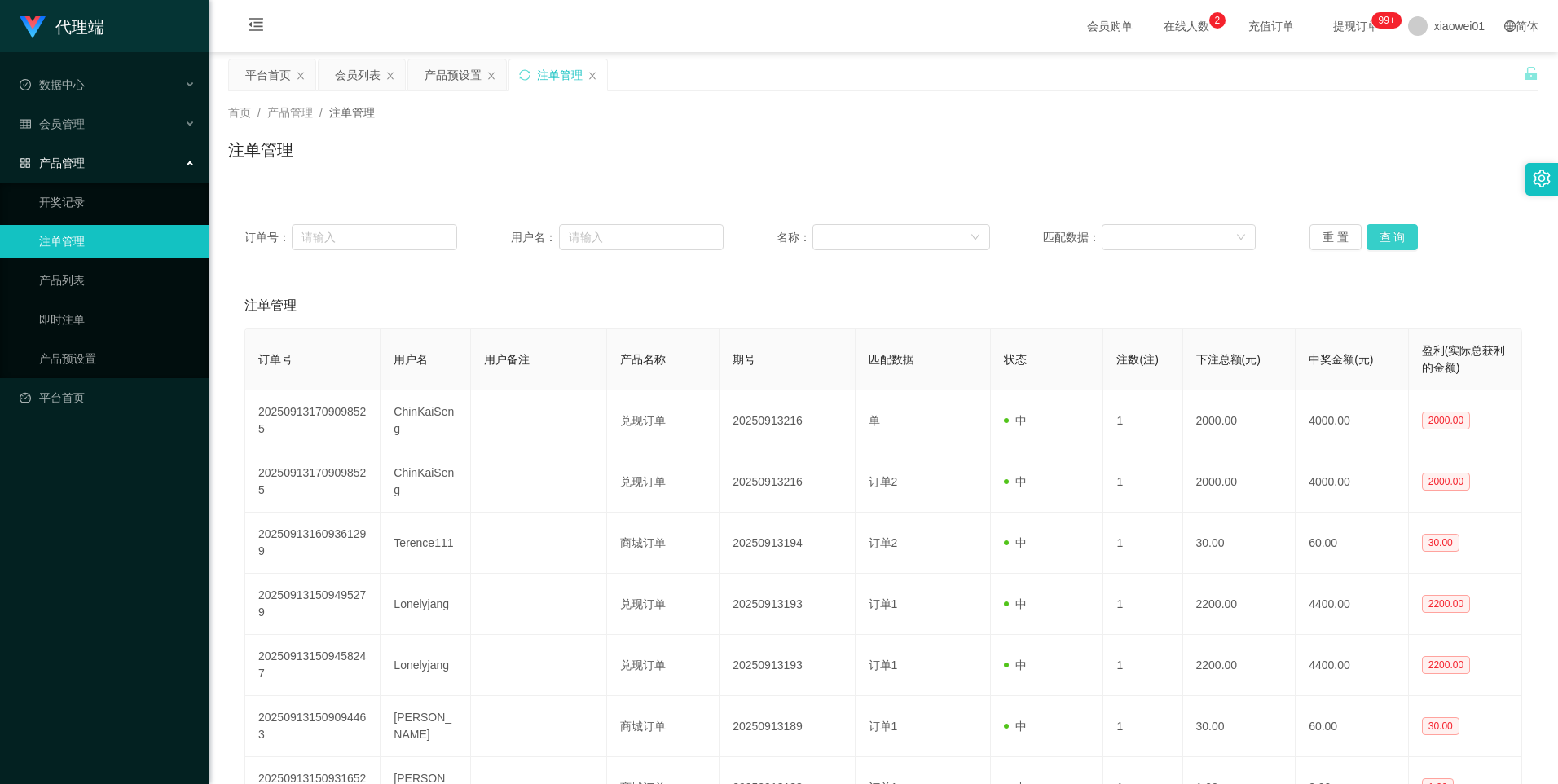
click at [1389, 234] on button "查 询" at bounding box center [1393, 236] width 52 height 26
click at [433, 61] on div "产品预设置" at bounding box center [453, 74] width 57 height 31
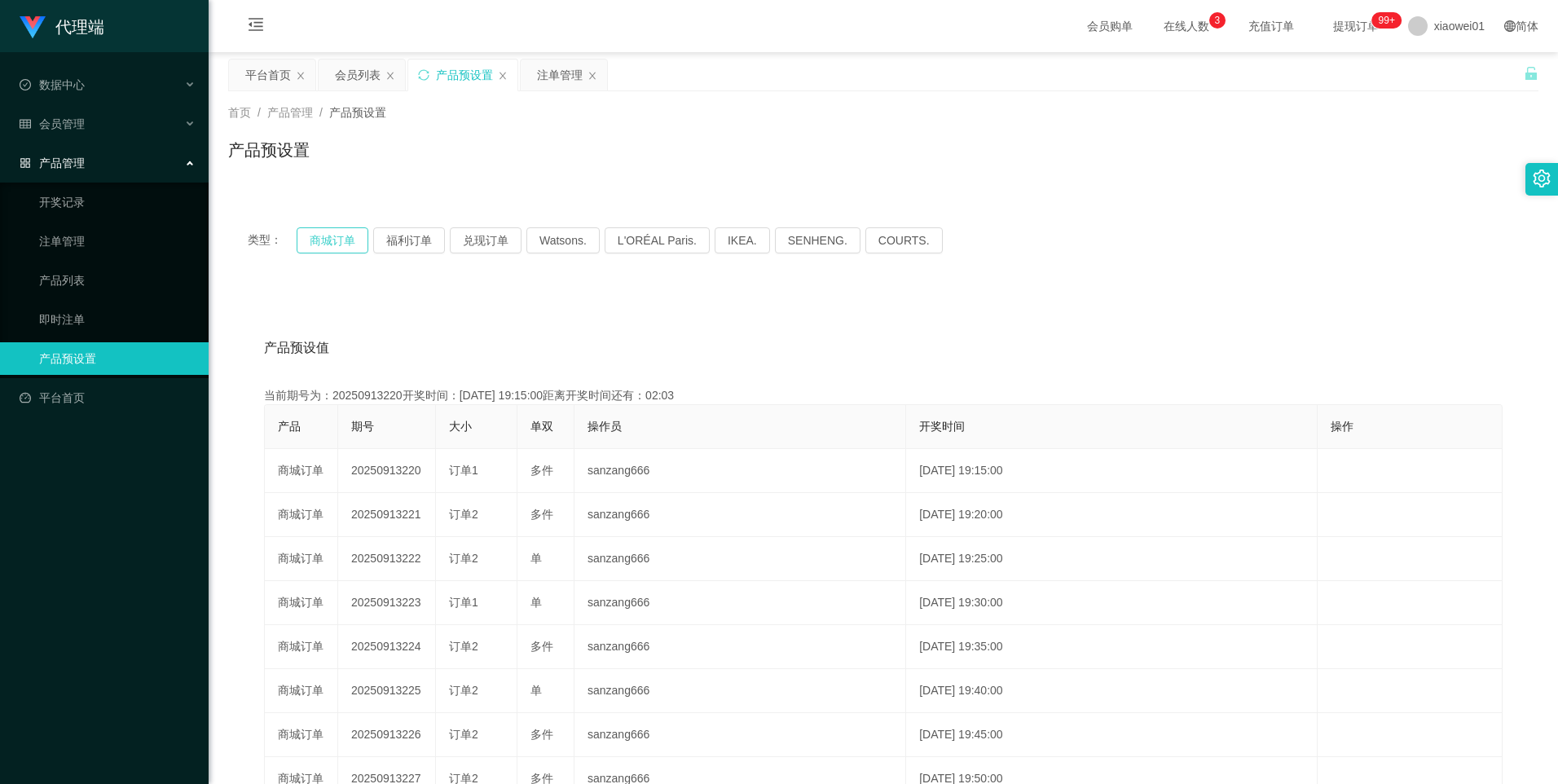
click at [330, 241] on button "商城订单" at bounding box center [332, 240] width 72 height 26
click at [554, 80] on div "注单管理" at bounding box center [559, 74] width 46 height 31
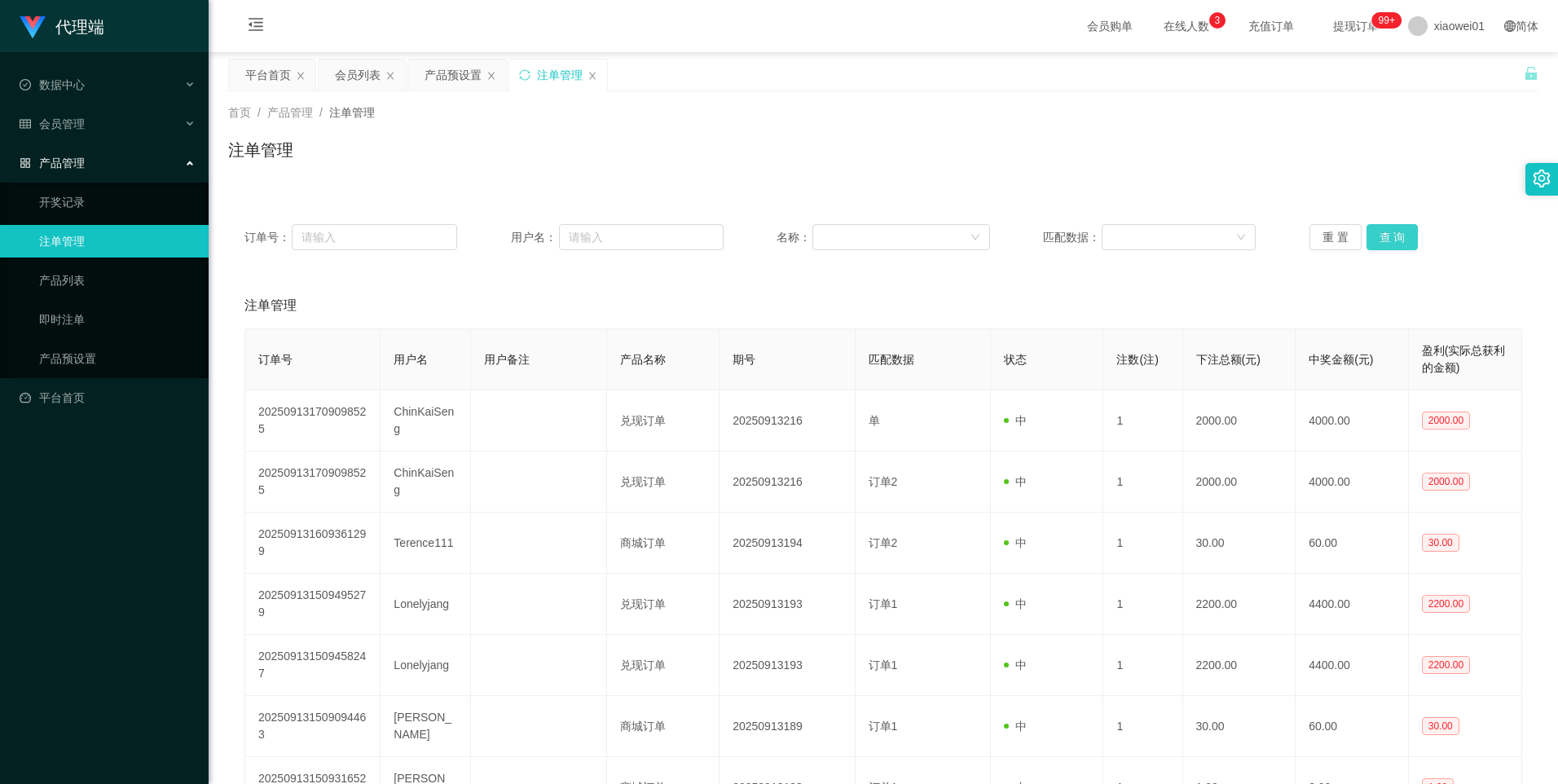
click at [1383, 234] on button "查 询" at bounding box center [1393, 236] width 52 height 26
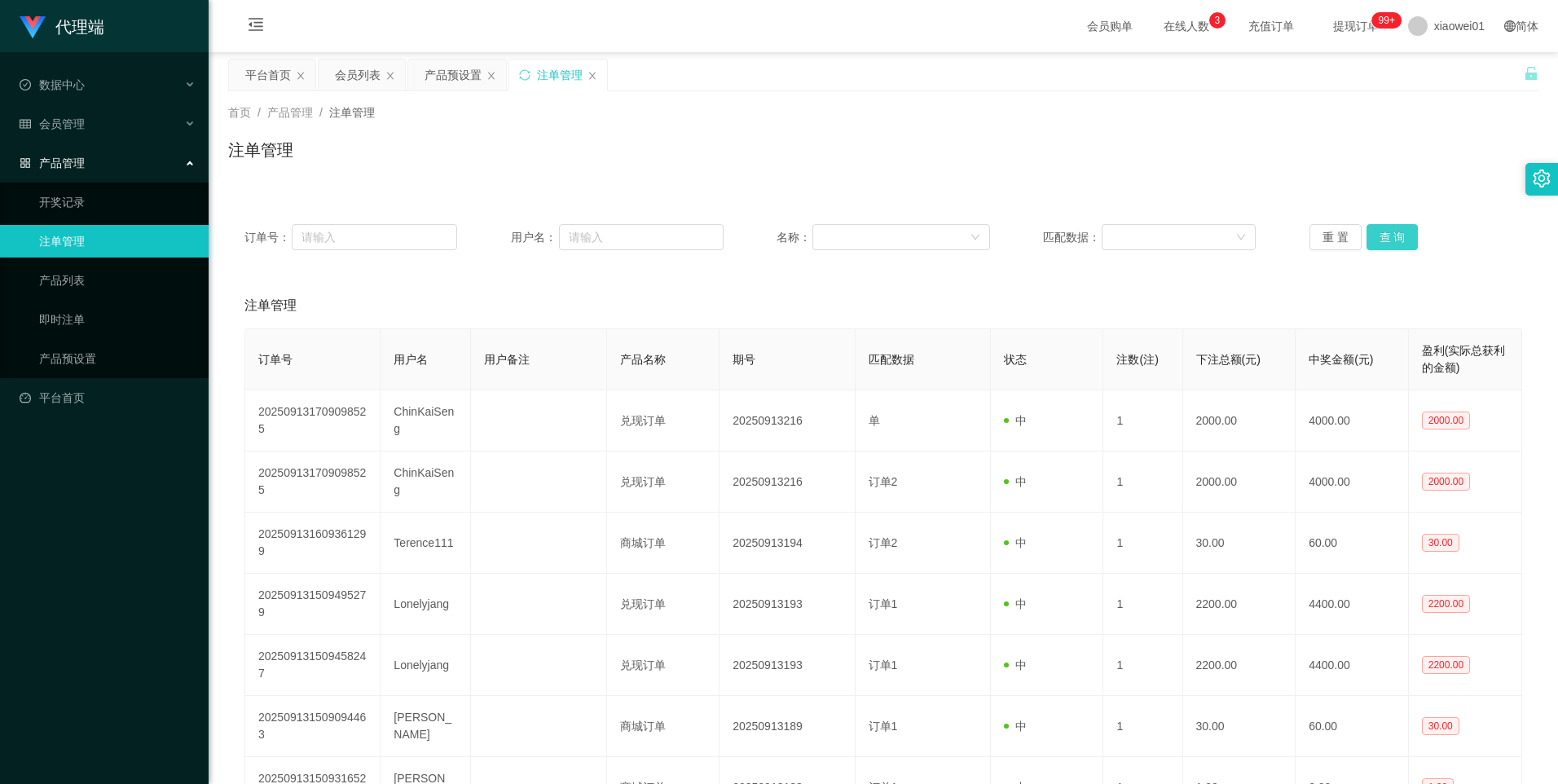
click at [1383, 234] on button "查 询" at bounding box center [1393, 236] width 52 height 26
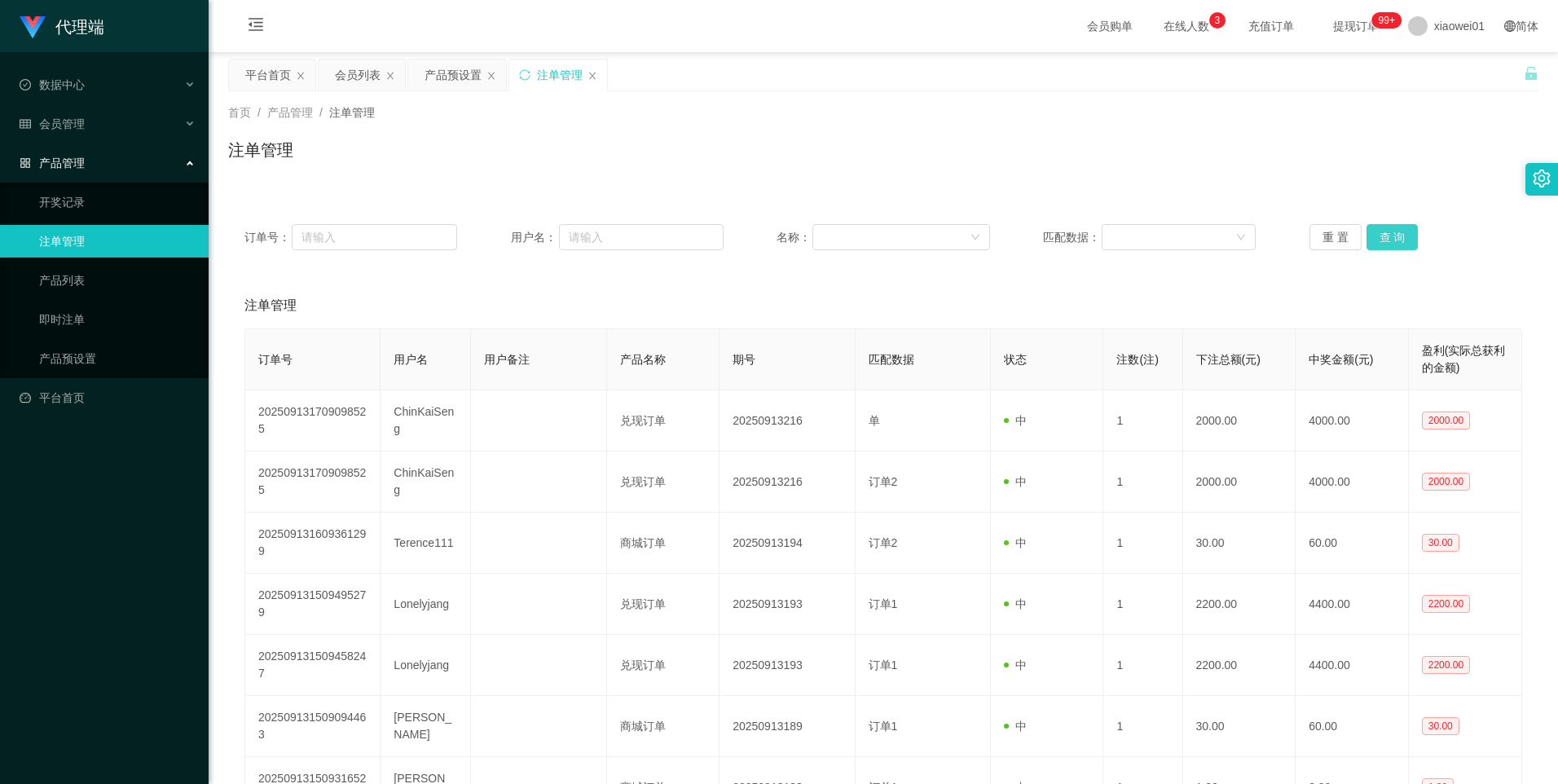
click at [1383, 234] on button "查 询" at bounding box center [1393, 236] width 52 height 26
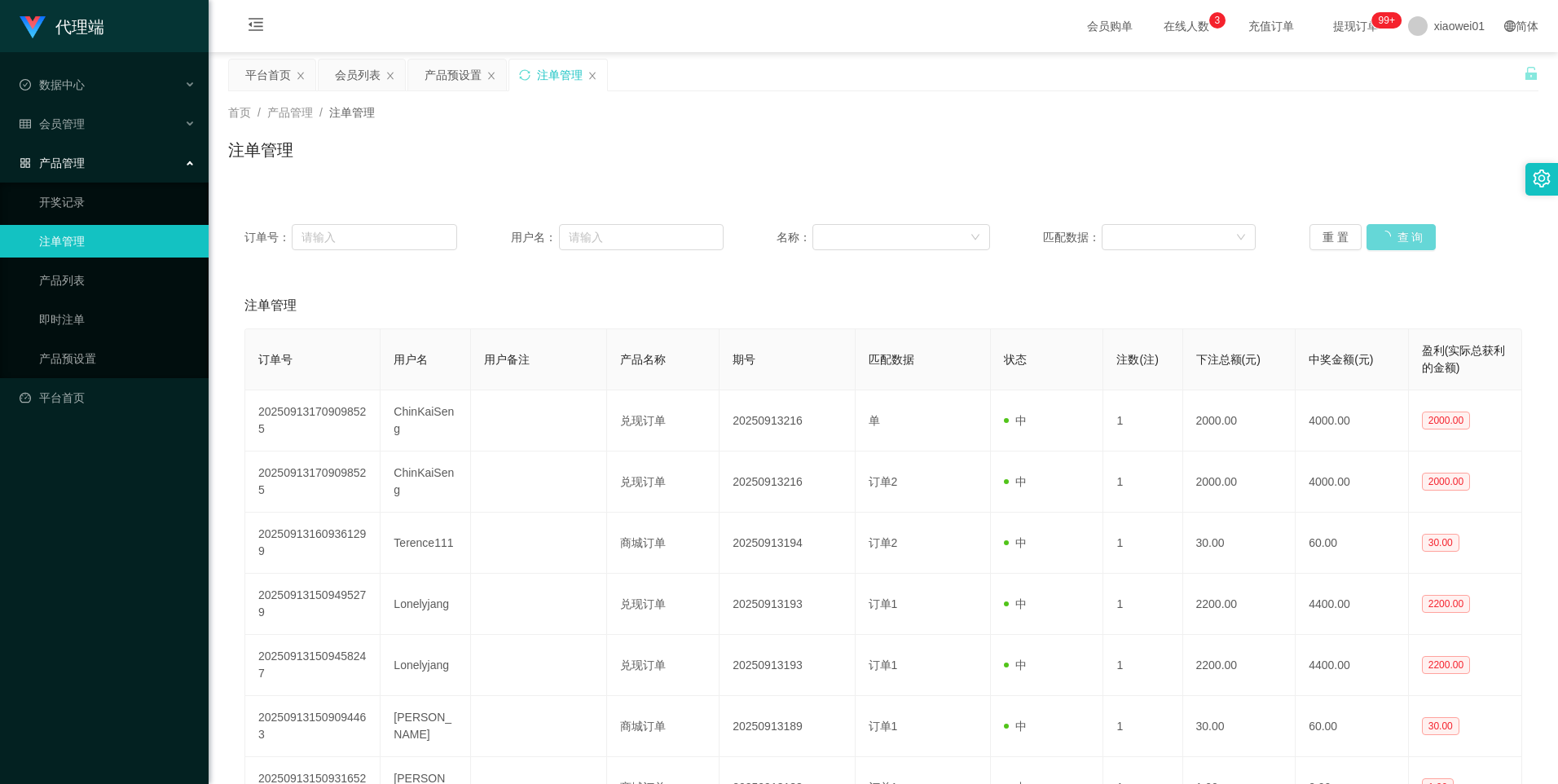
click at [1383, 234] on div "重 置 查 询" at bounding box center [1415, 236] width 213 height 26
click at [1388, 242] on button "查 询" at bounding box center [1393, 236] width 52 height 26
click at [1388, 241] on button "查 询" at bounding box center [1393, 236] width 52 height 26
click at [1378, 237] on button "查 询" at bounding box center [1393, 236] width 52 height 26
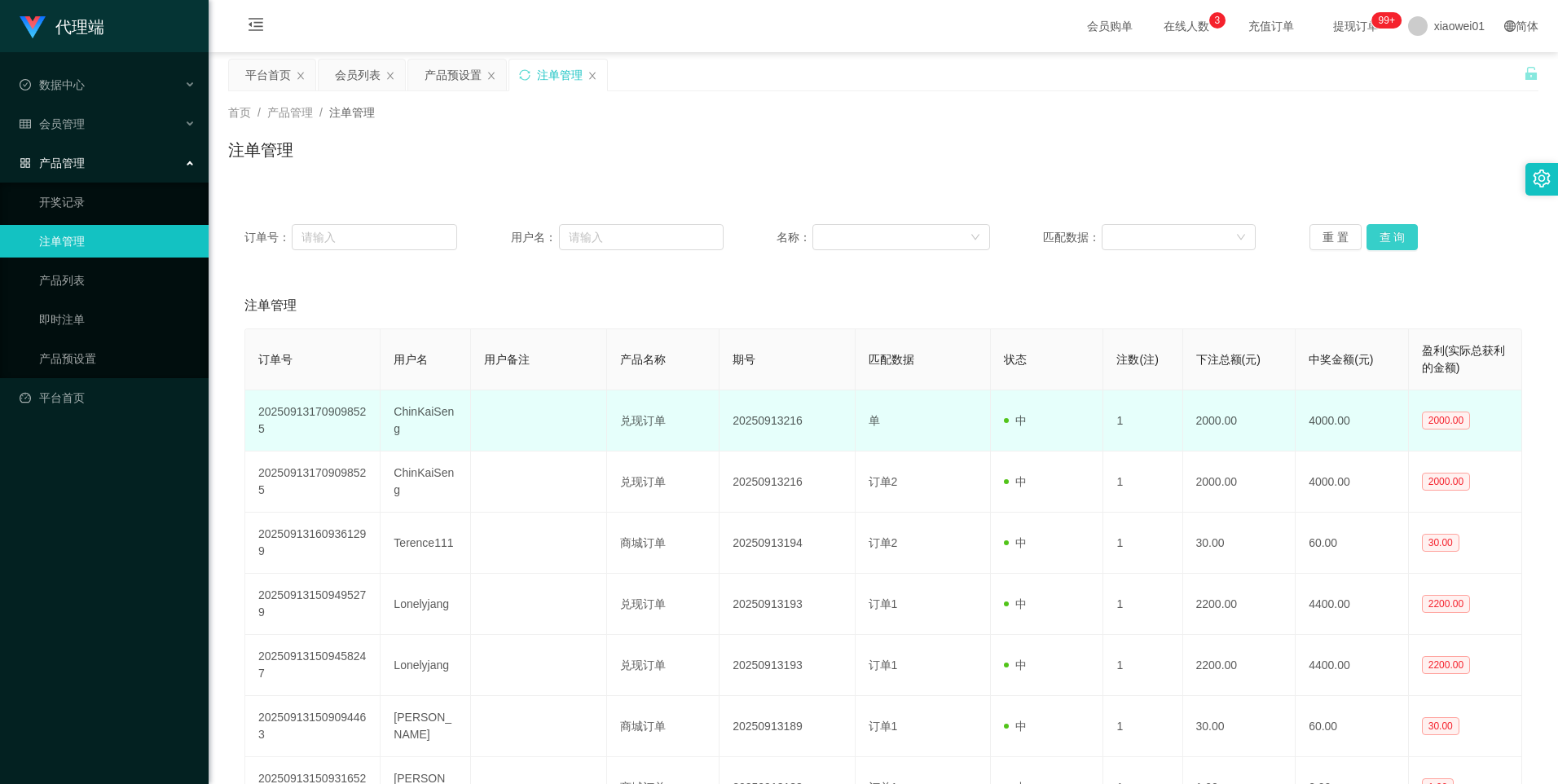
drag, startPoint x: 1378, startPoint y: 237, endPoint x: 1181, endPoint y: 422, distance: 270.2
click at [1378, 237] on button "查 询" at bounding box center [1393, 236] width 52 height 26
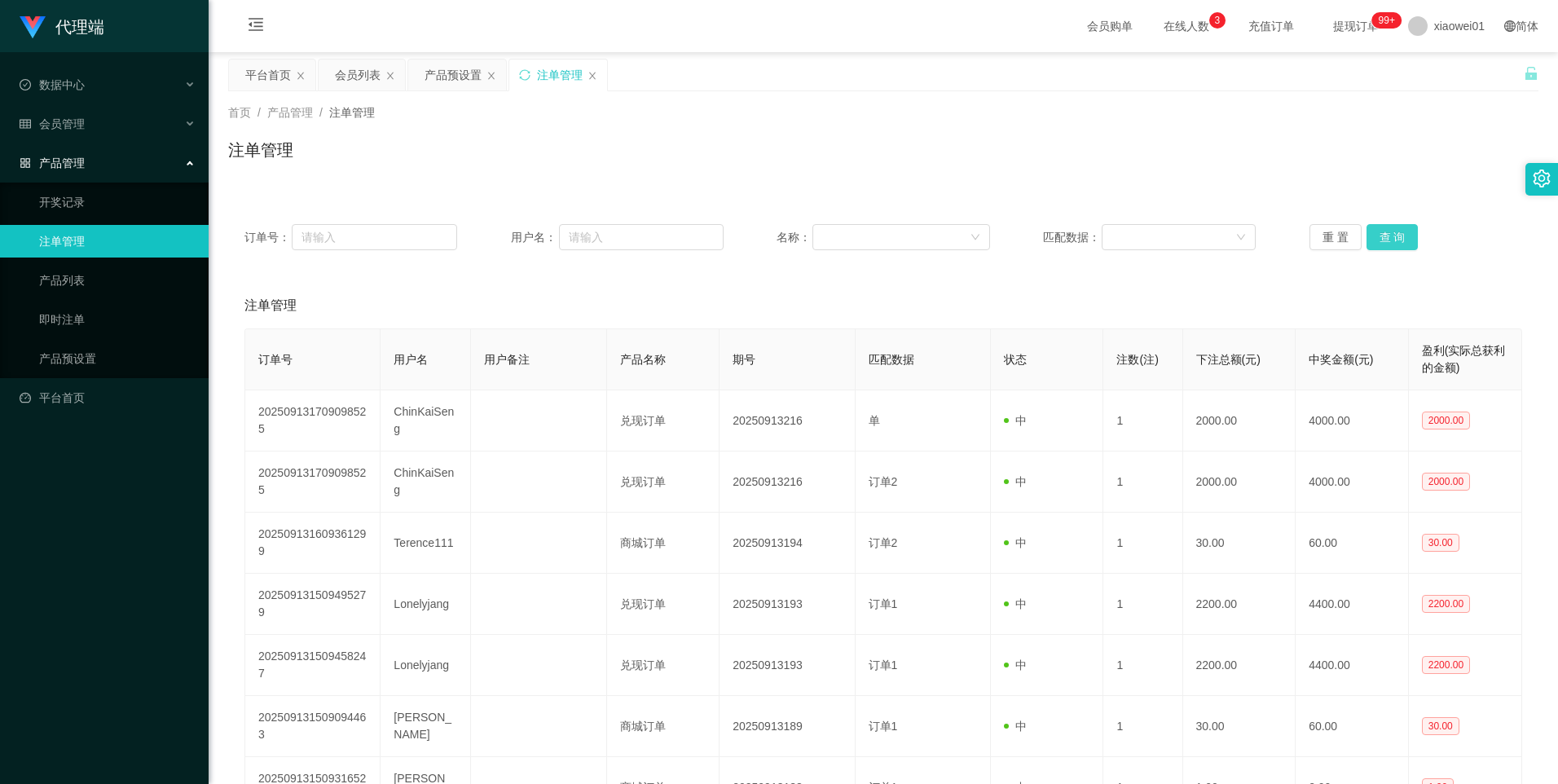
click at [1392, 235] on button "查 询" at bounding box center [1393, 236] width 52 height 26
click at [1395, 233] on button "查 询" at bounding box center [1393, 236] width 52 height 26
click at [600, 230] on input "text" at bounding box center [640, 236] width 164 height 26
paste input ": kenlin"
click at [573, 242] on input ": kenlin" at bounding box center [640, 236] width 164 height 26
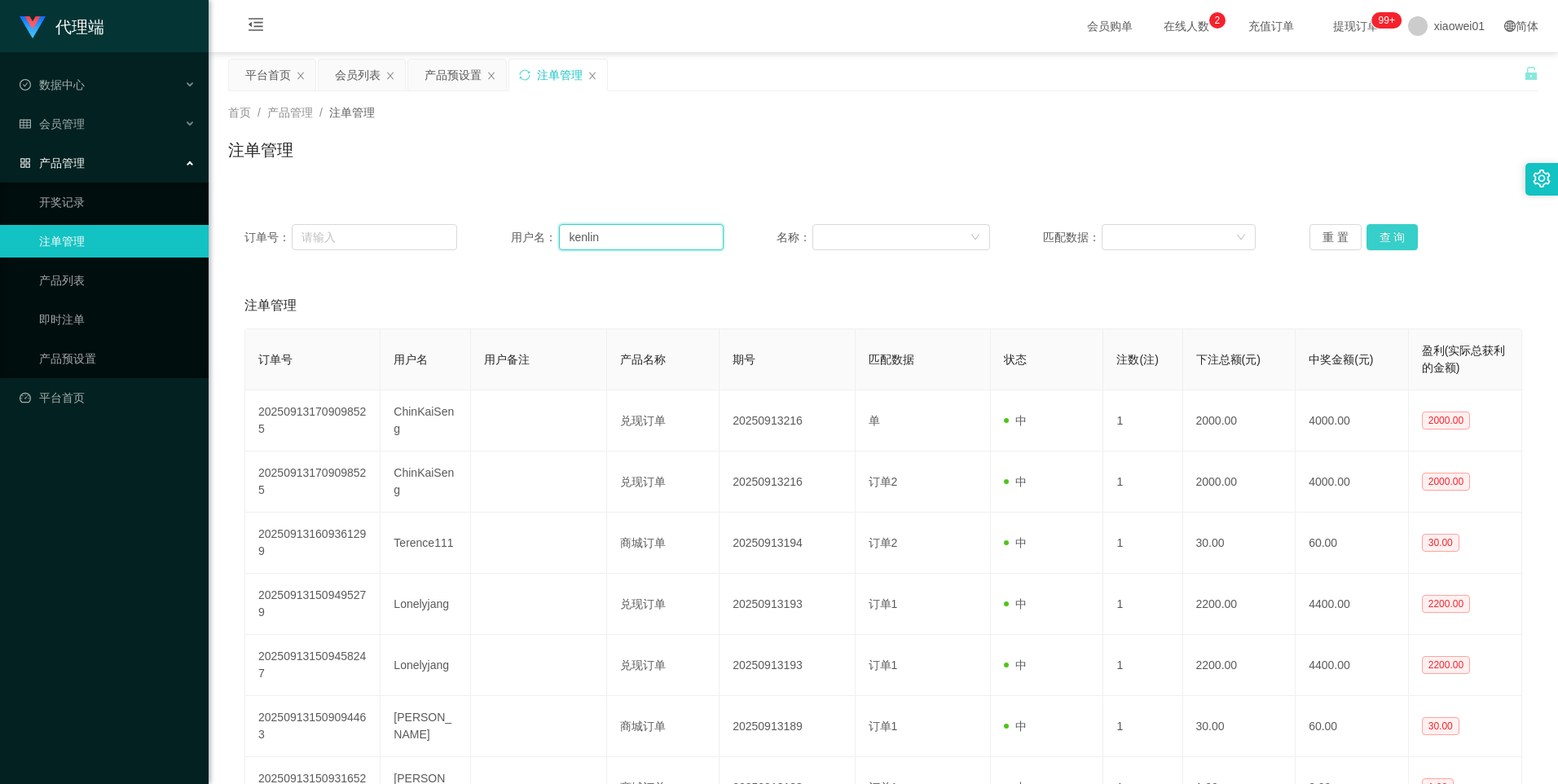
type input "kenlin"
click at [1382, 238] on button "查 询" at bounding box center [1393, 236] width 52 height 26
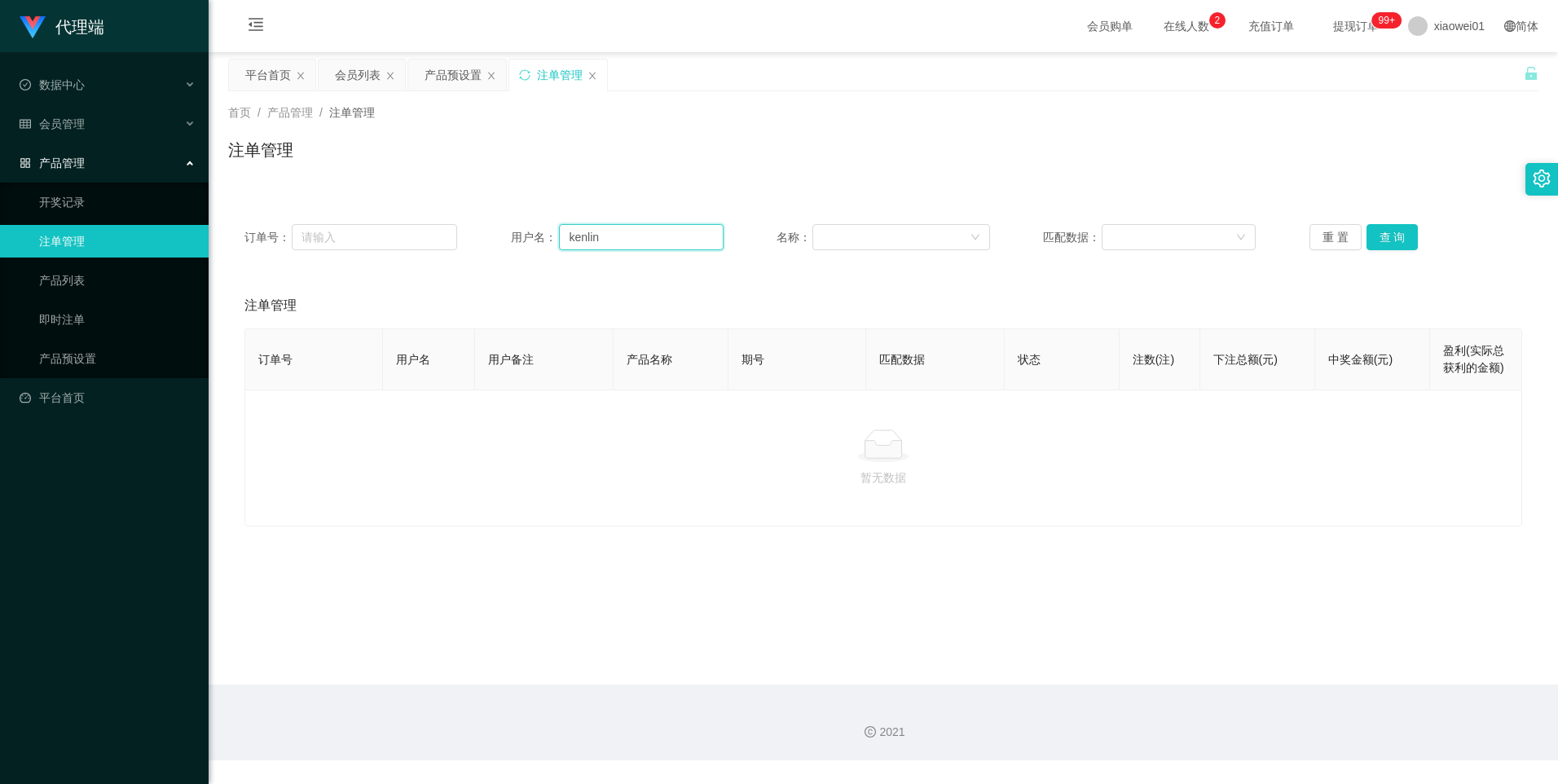
click at [658, 244] on input "kenlin" at bounding box center [640, 236] width 164 height 26
click at [1441, 28] on span "xiaowei01" at bounding box center [1459, 26] width 51 height 52
click at [1430, 67] on span "退出登录" at bounding box center [1434, 72] width 46 height 13
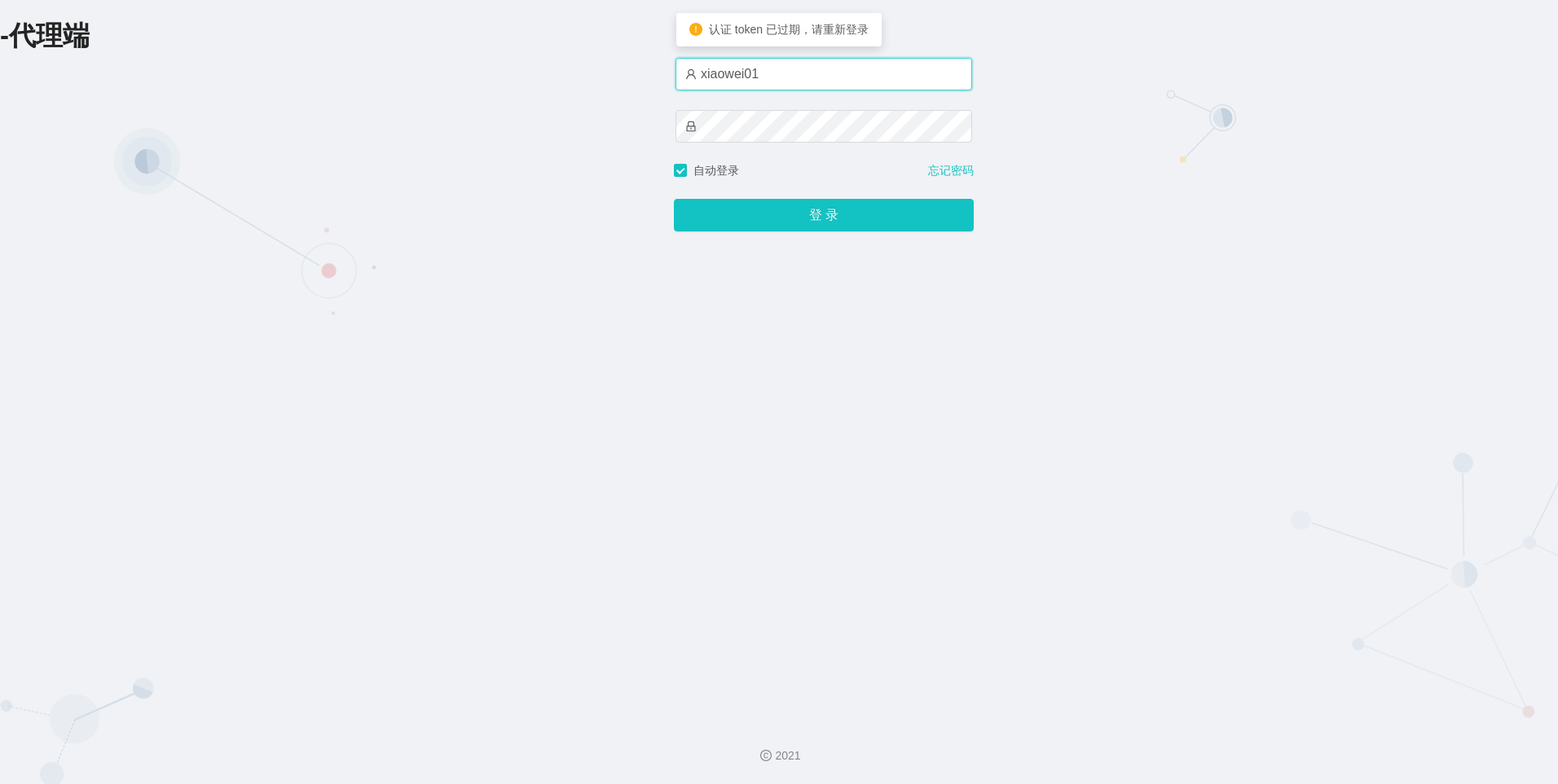
click at [813, 81] on input "xiaowei01" at bounding box center [823, 73] width 296 height 33
type input "xiaowei03"
click at [674, 199] on button "登 录" at bounding box center [823, 215] width 300 height 33
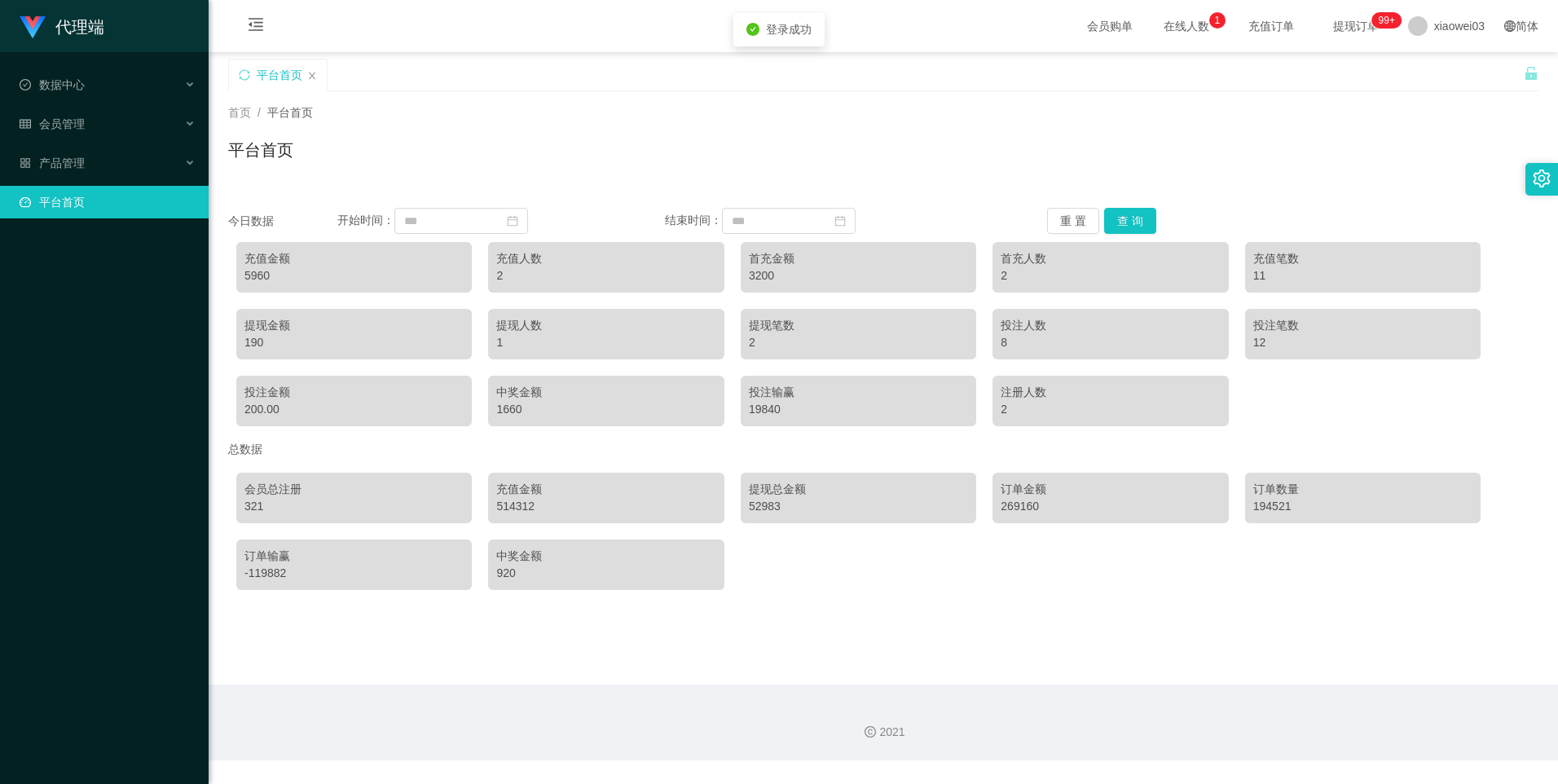
click at [721, 466] on div "首页 / 平台首页 / 平台首页 今日数据 开始时间： 结束时间： 重 置 查 询 充值金额 5960 充值人数 2 首充金额 3200 首充人数 2 充值笔…" at bounding box center [883, 344] width 1310 height 507
click at [89, 110] on div "会员管理" at bounding box center [104, 124] width 209 height 33
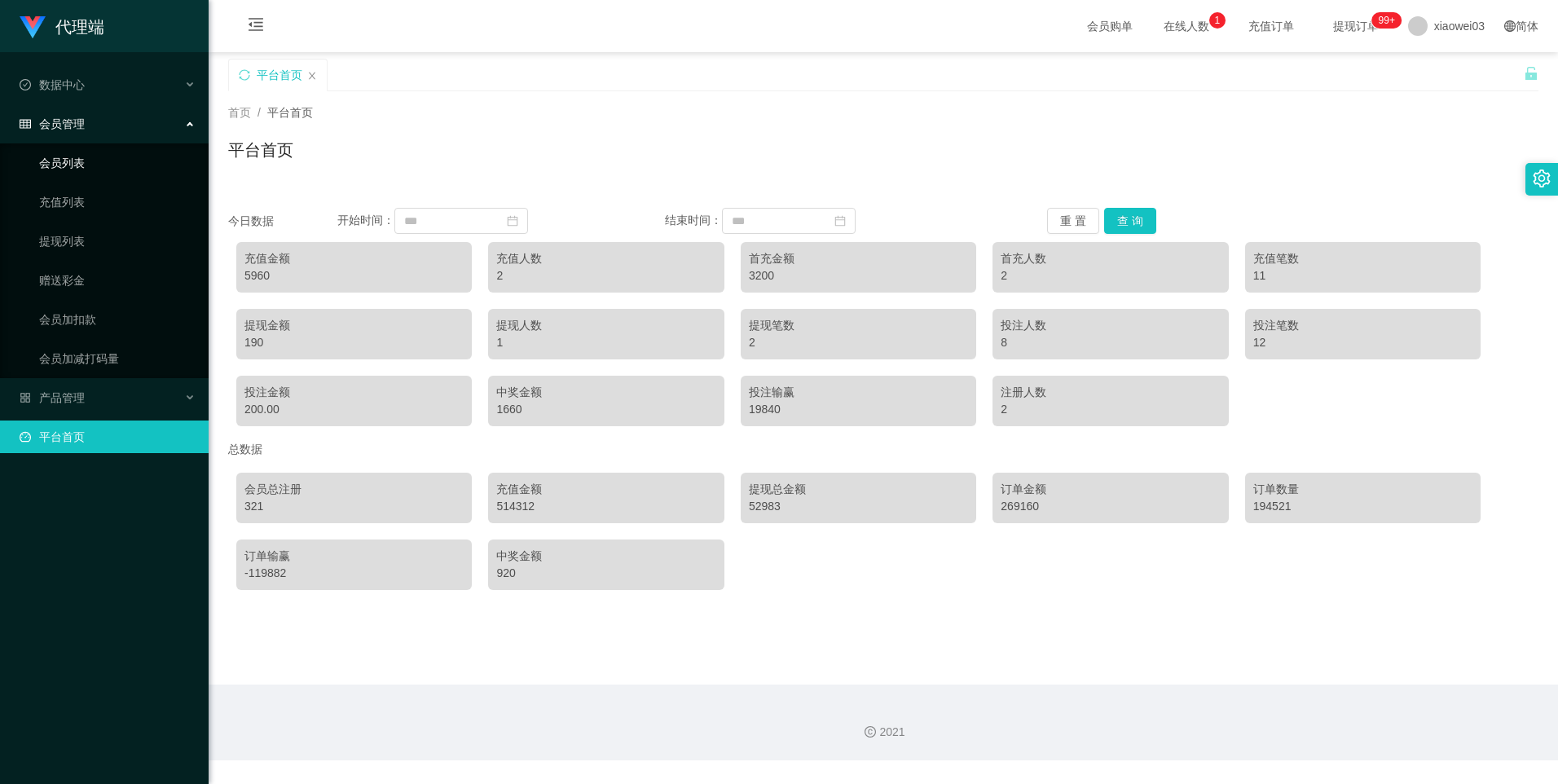
click at [81, 161] on link "会员列表" at bounding box center [117, 163] width 156 height 33
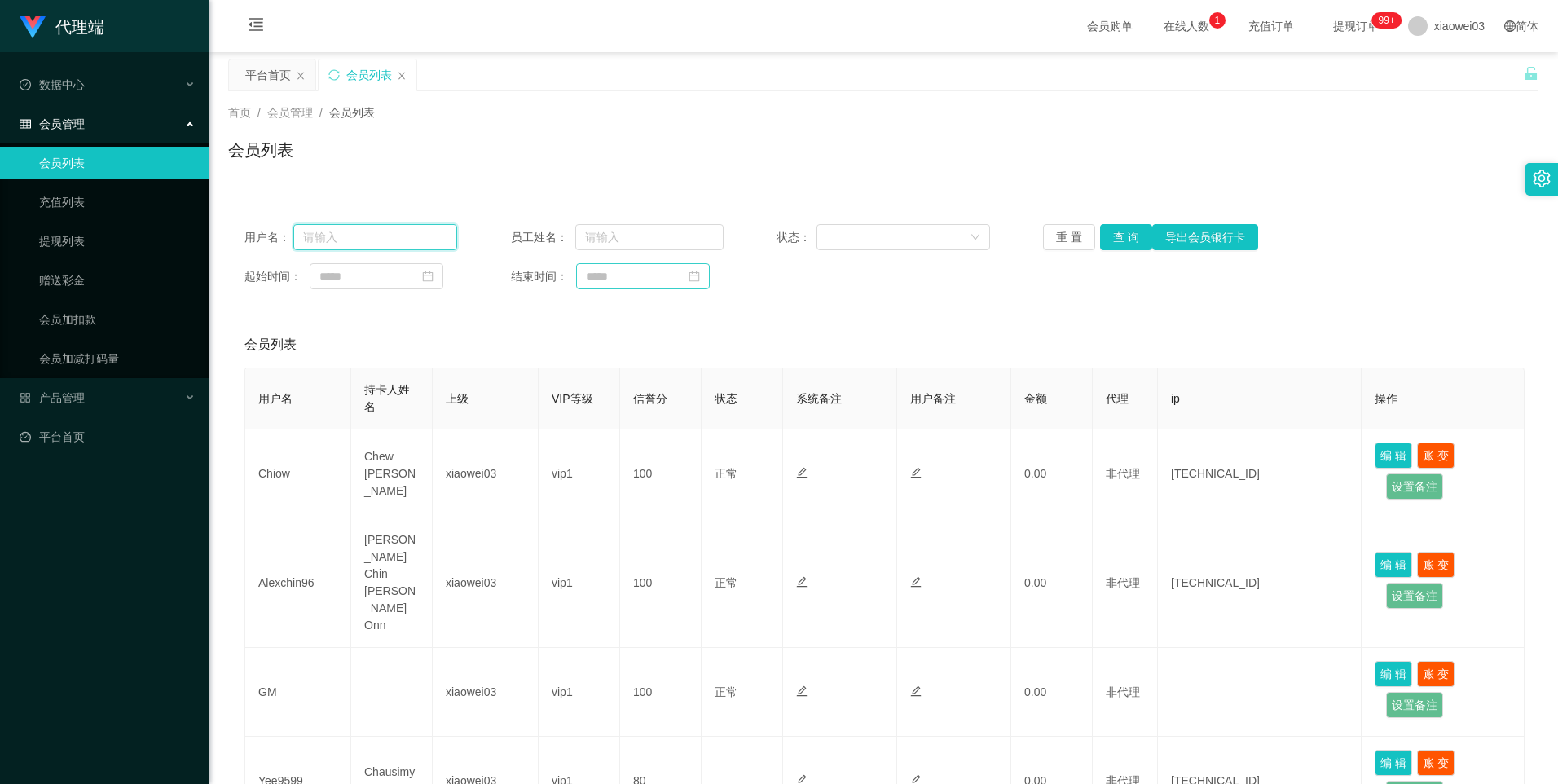
drag, startPoint x: 428, startPoint y: 233, endPoint x: 665, endPoint y: 268, distance: 239.6
click at [428, 234] on input "text" at bounding box center [375, 236] width 164 height 26
paste input "kenlin"
type input "kenlin"
click at [1126, 238] on button "查 询" at bounding box center [1126, 236] width 52 height 26
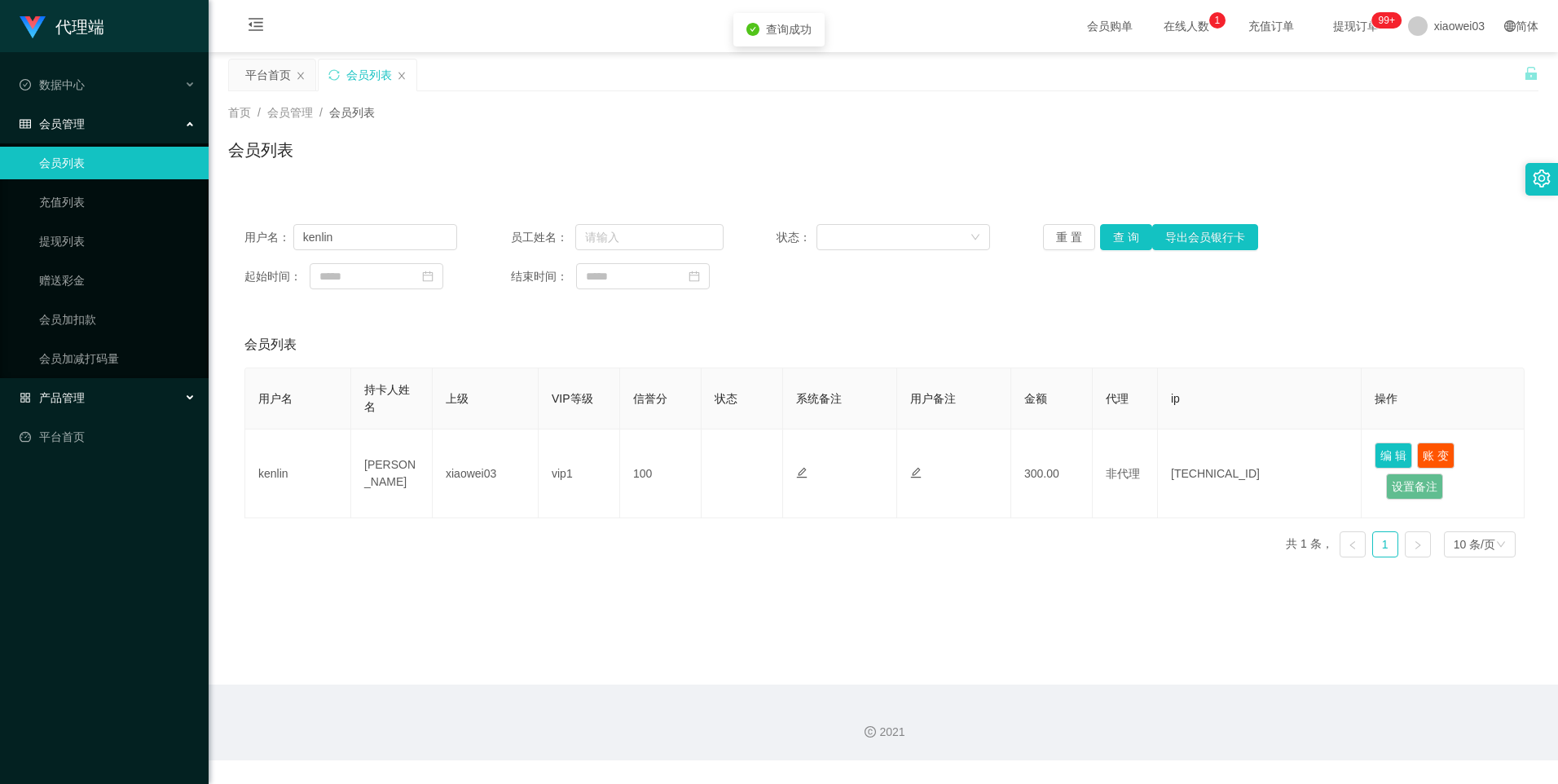
click at [83, 397] on span "产品管理" at bounding box center [52, 397] width 65 height 13
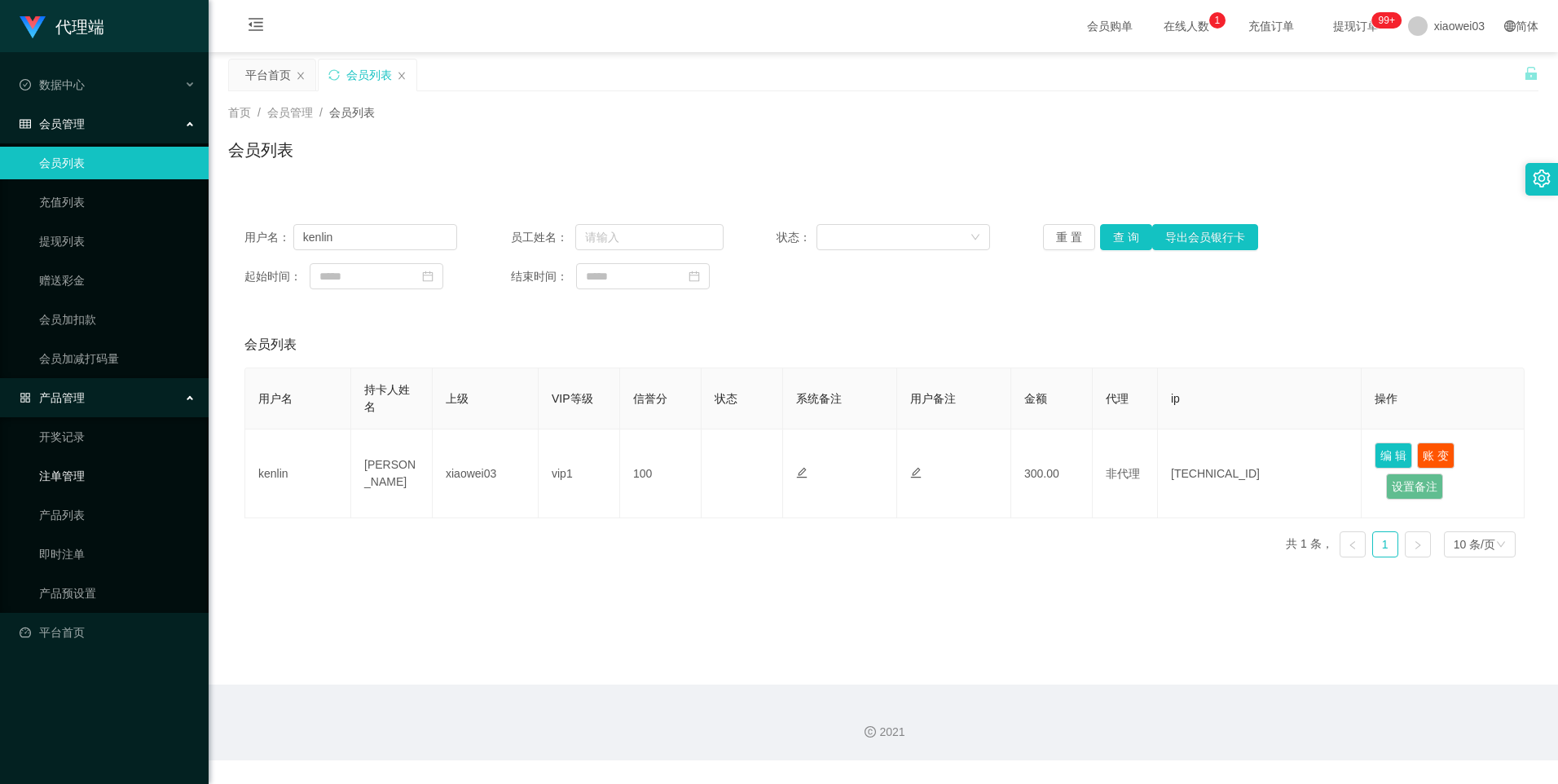
drag, startPoint x: 68, startPoint y: 479, endPoint x: 301, endPoint y: 388, distance: 250.1
click at [68, 478] on link "注单管理" at bounding box center [117, 475] width 156 height 33
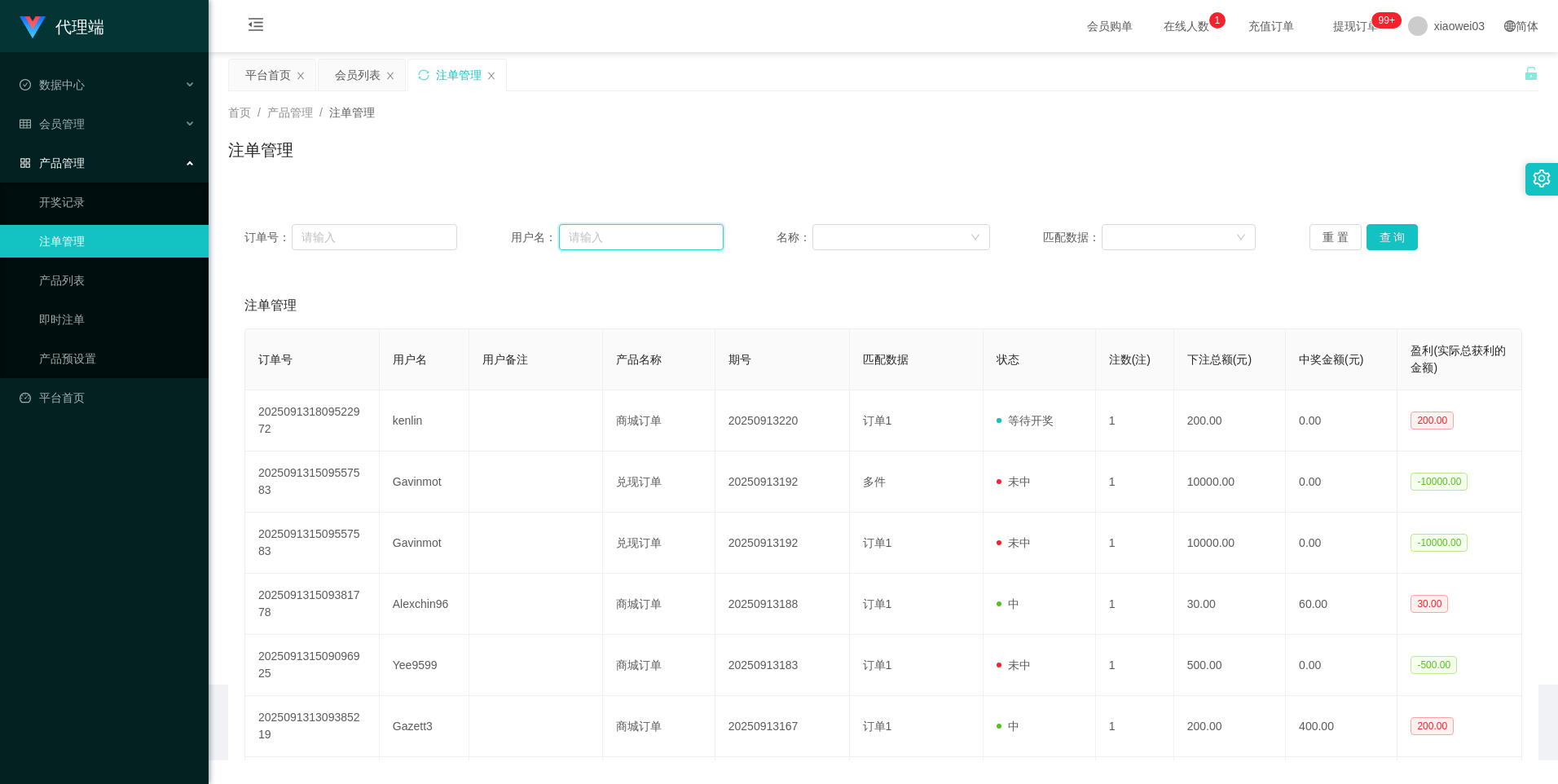
click at [636, 237] on input "text" at bounding box center [640, 236] width 164 height 26
paste input "kenlin"
type input "kenlin"
click at [1396, 241] on button "查 询" at bounding box center [1393, 236] width 52 height 26
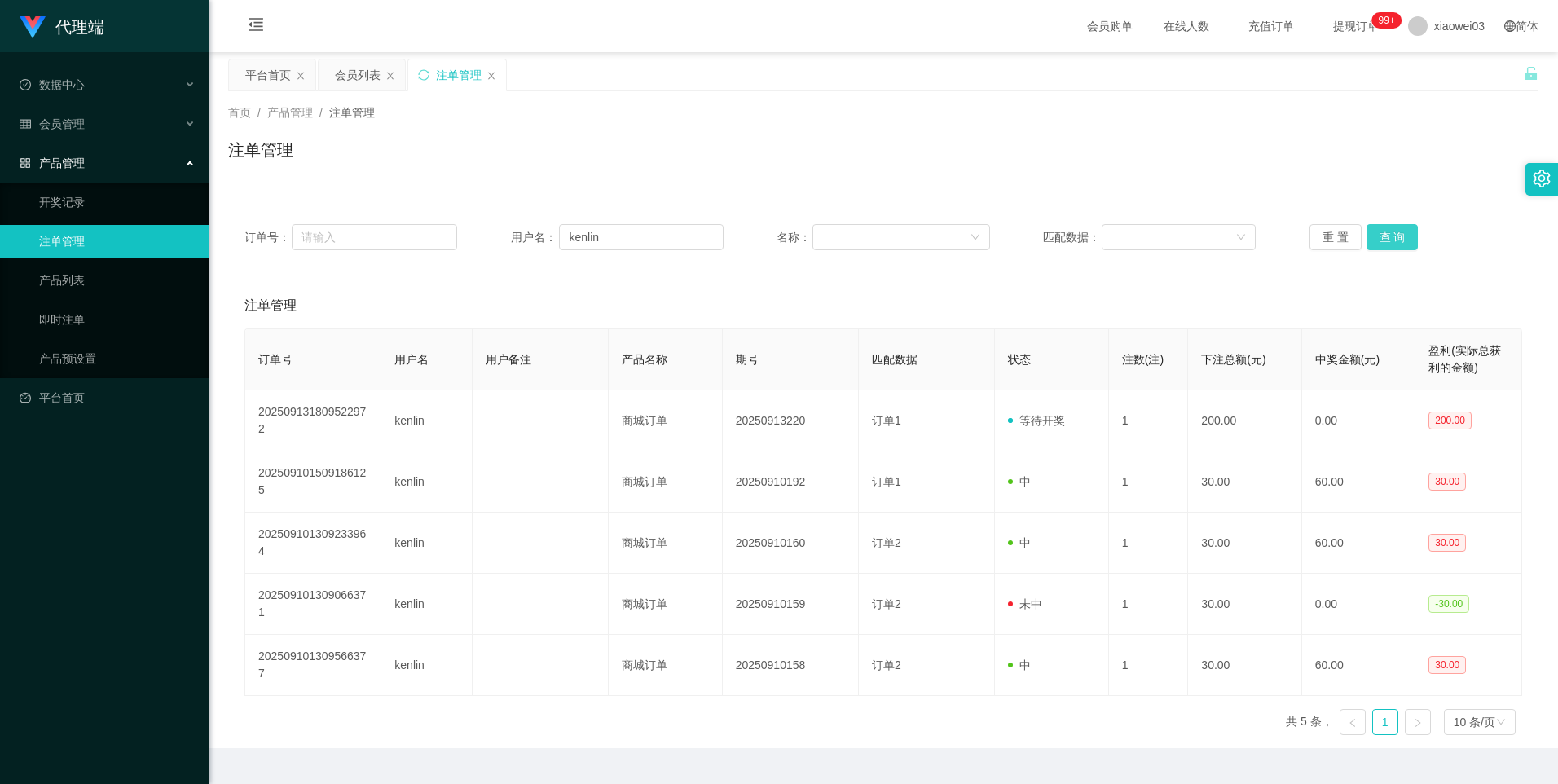
click at [1385, 234] on button "查 询" at bounding box center [1393, 236] width 52 height 26
drag, startPoint x: 77, startPoint y: 352, endPoint x: 204, endPoint y: 355, distance: 127.0
click at [77, 352] on link "产品预设置" at bounding box center [117, 358] width 156 height 33
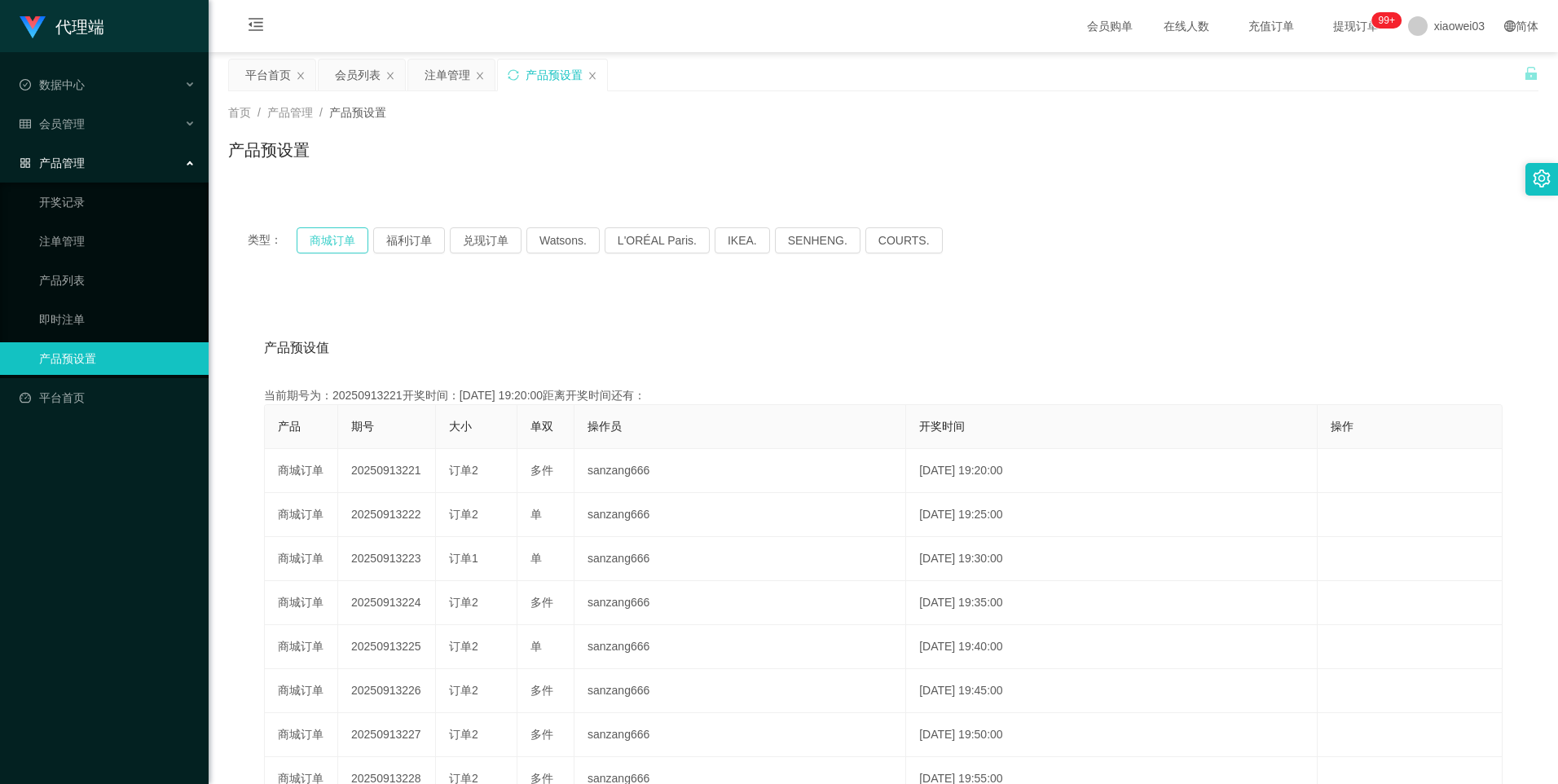
click at [334, 249] on button "商城订单" at bounding box center [332, 240] width 72 height 26
click at [432, 72] on div "注单管理" at bounding box center [447, 74] width 46 height 31
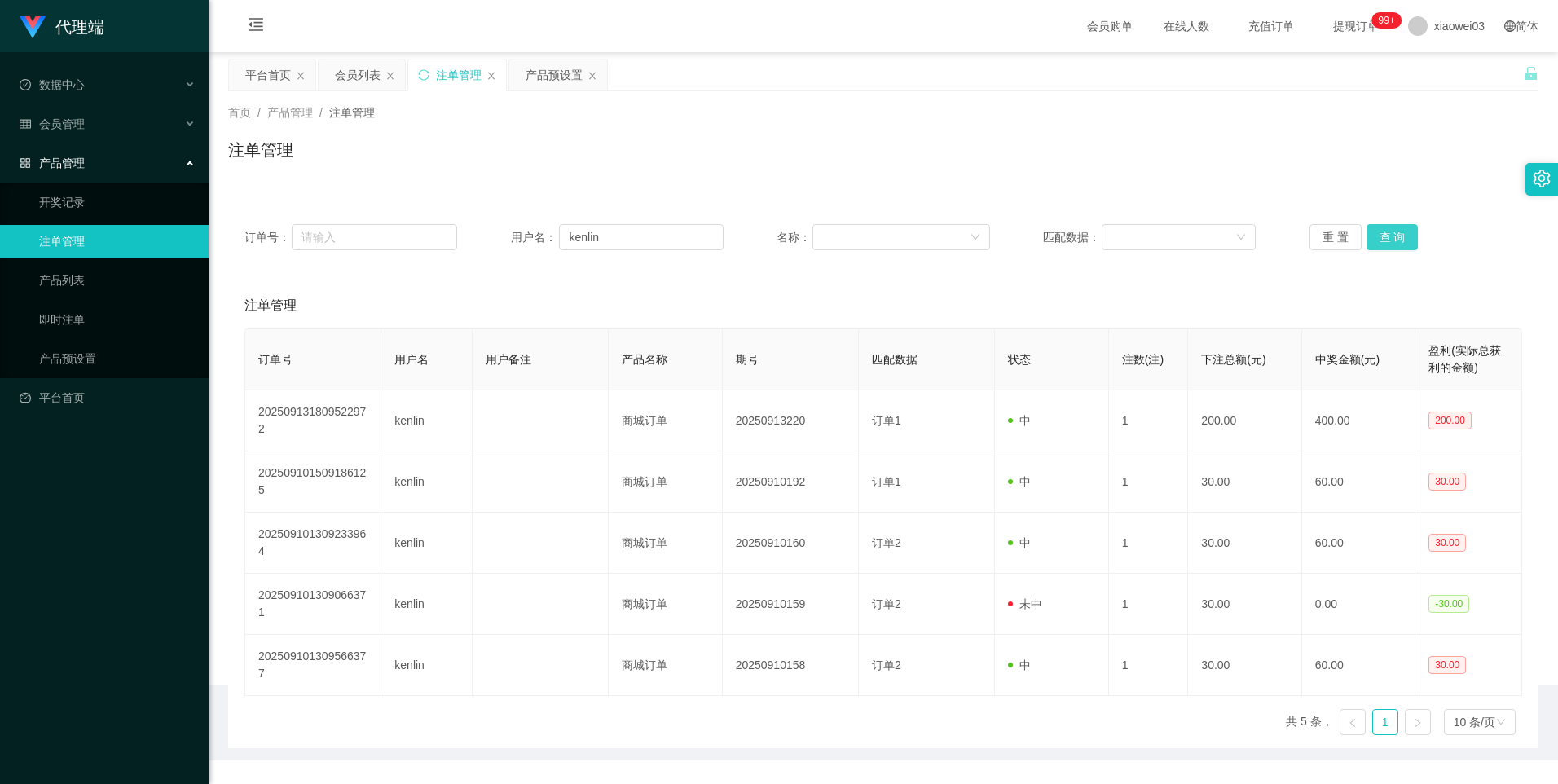
click at [1378, 232] on button "查 询" at bounding box center [1393, 236] width 52 height 26
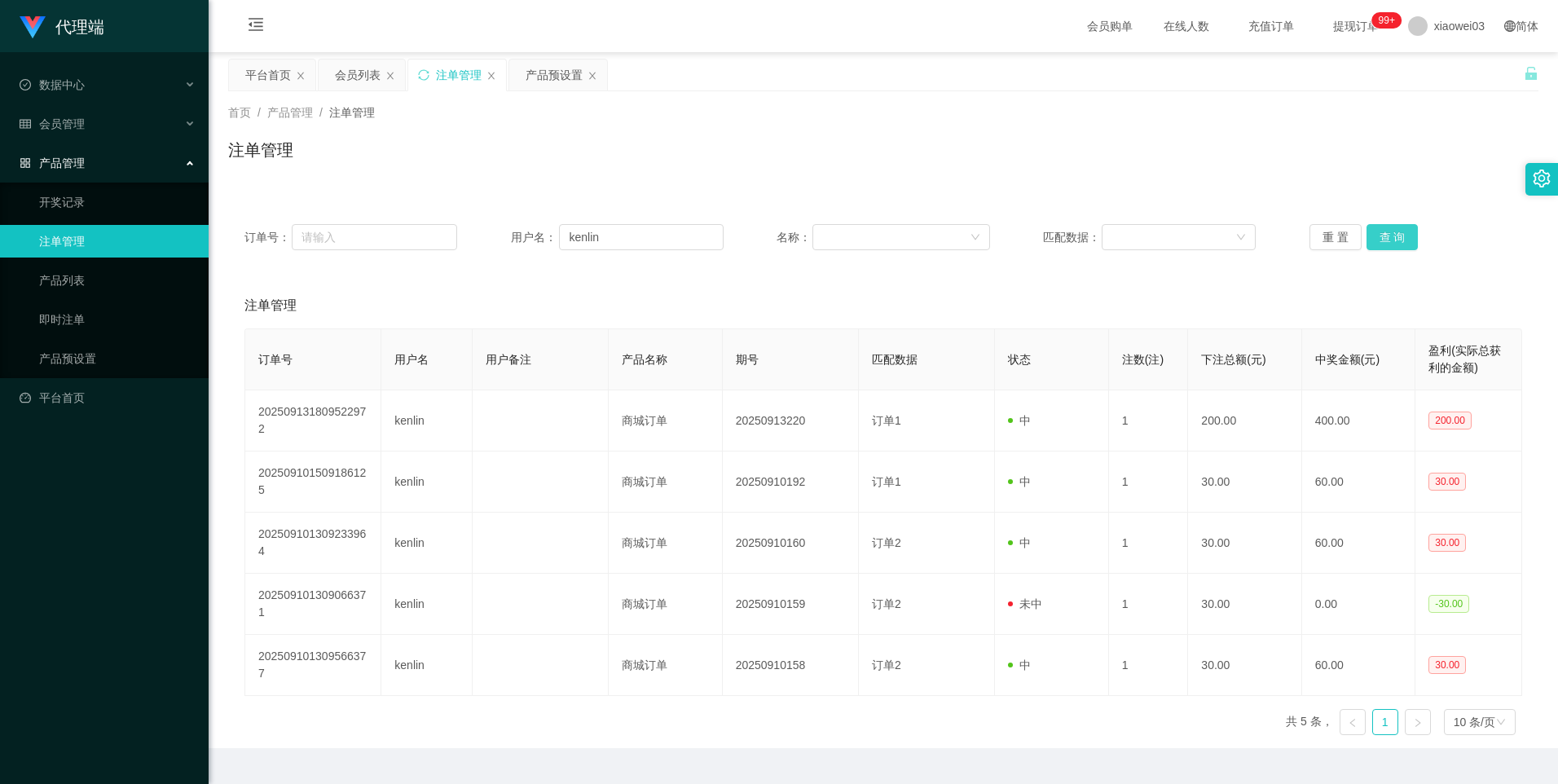
click at [1398, 230] on button "查 询" at bounding box center [1393, 236] width 52 height 26
click at [1390, 235] on button "查 询" at bounding box center [1393, 236] width 52 height 26
click at [1387, 237] on button "查 询" at bounding box center [1393, 236] width 52 height 26
click at [1388, 241] on button "查 询" at bounding box center [1393, 236] width 52 height 26
